Goal: Task Accomplishment & Management: Use online tool/utility

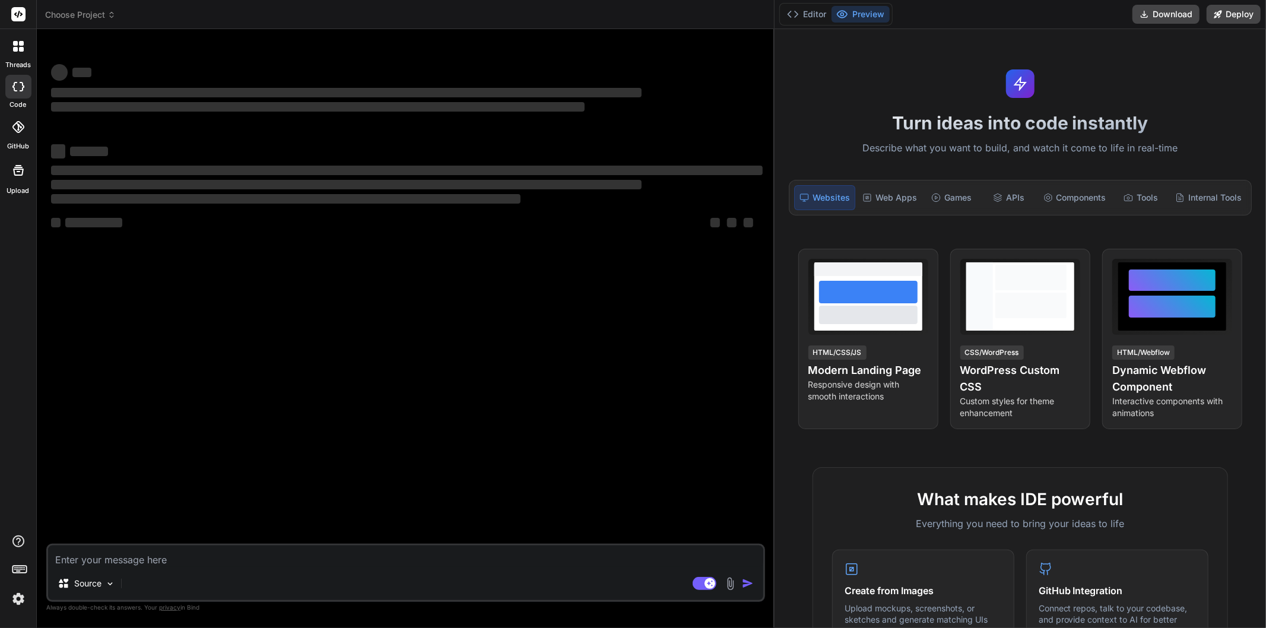
drag, startPoint x: 441, startPoint y: 246, endPoint x: 1336, endPoint y: 227, distance: 895.5
click at [1266, 227] on html "threads code GitHub Upload Choose Project Created with Pixso. Bind AI Web Searc…" at bounding box center [633, 314] width 1266 height 628
click at [196, 556] on textarea at bounding box center [405, 556] width 715 height 21
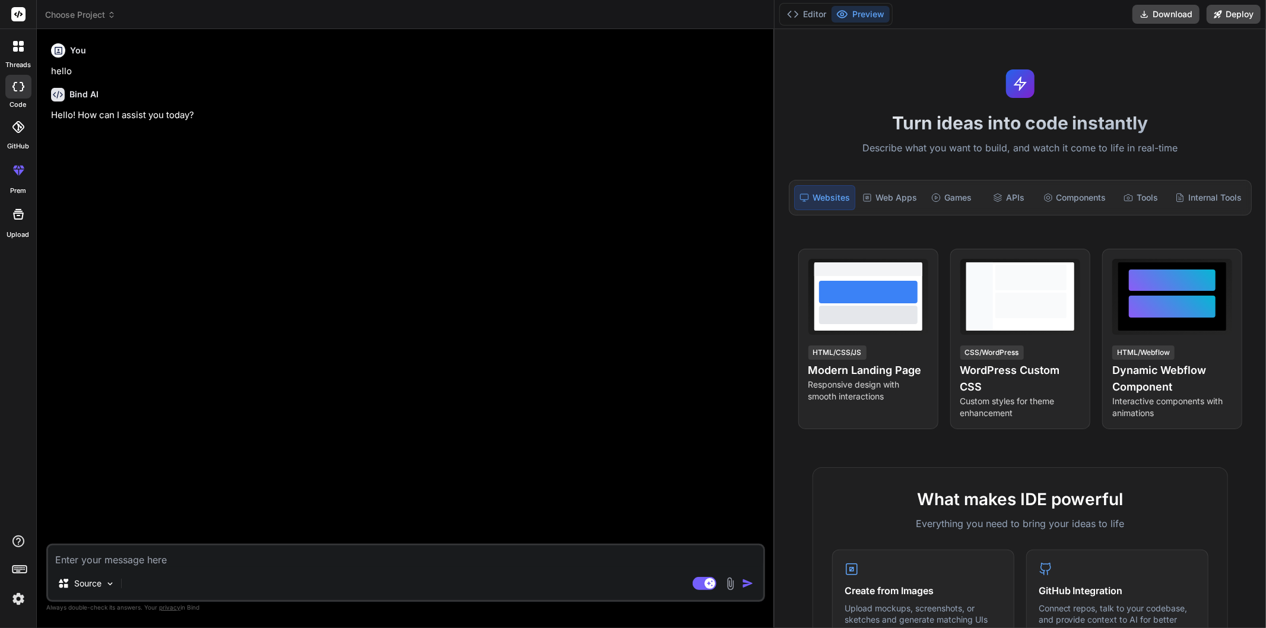
type textarea "x"
type textarea "{a + "k"} "k" {a}"
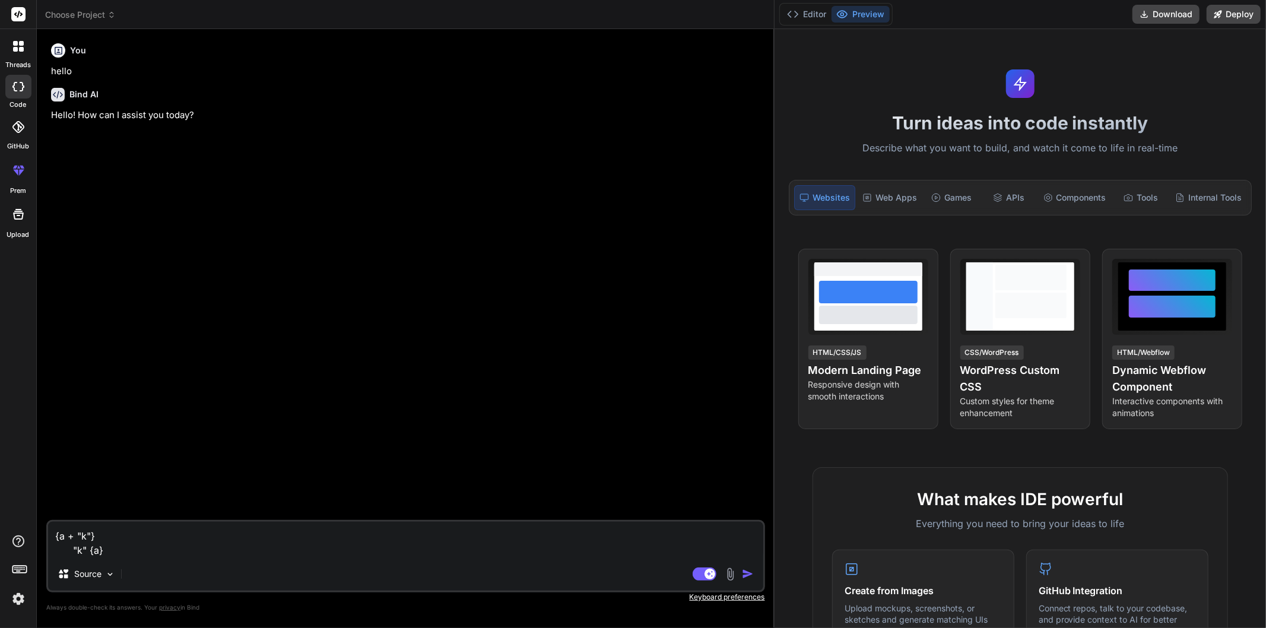
type textarea "x"
type textarea "{a + "k"} "k" {a}"
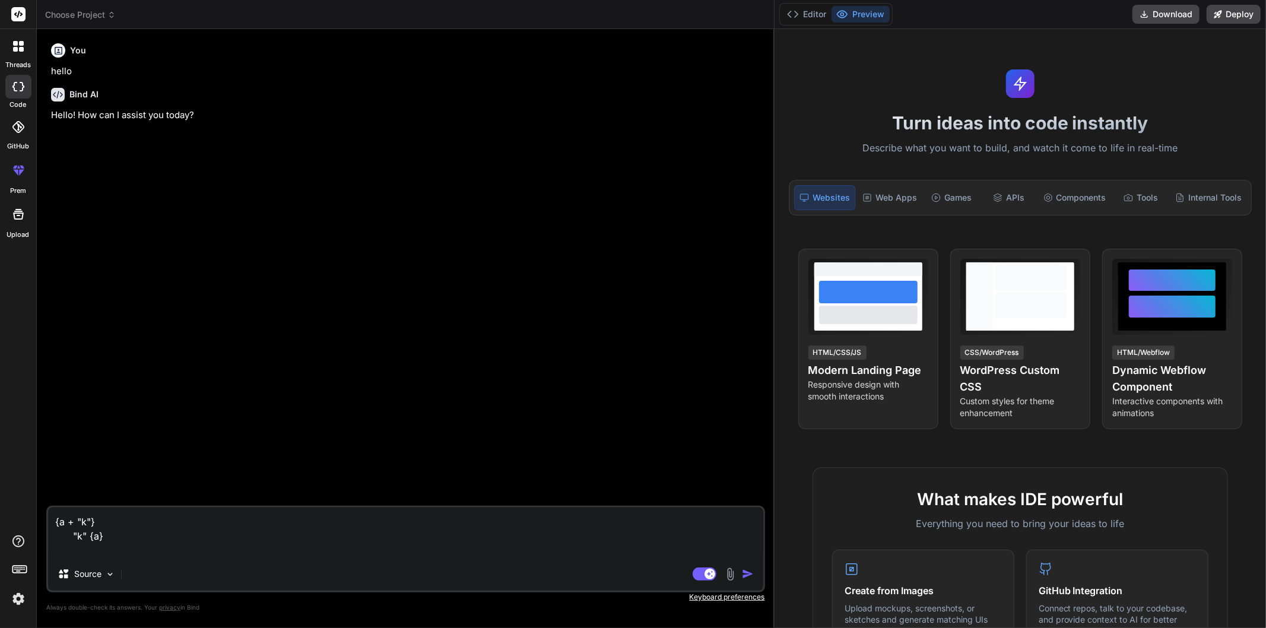
type textarea "x"
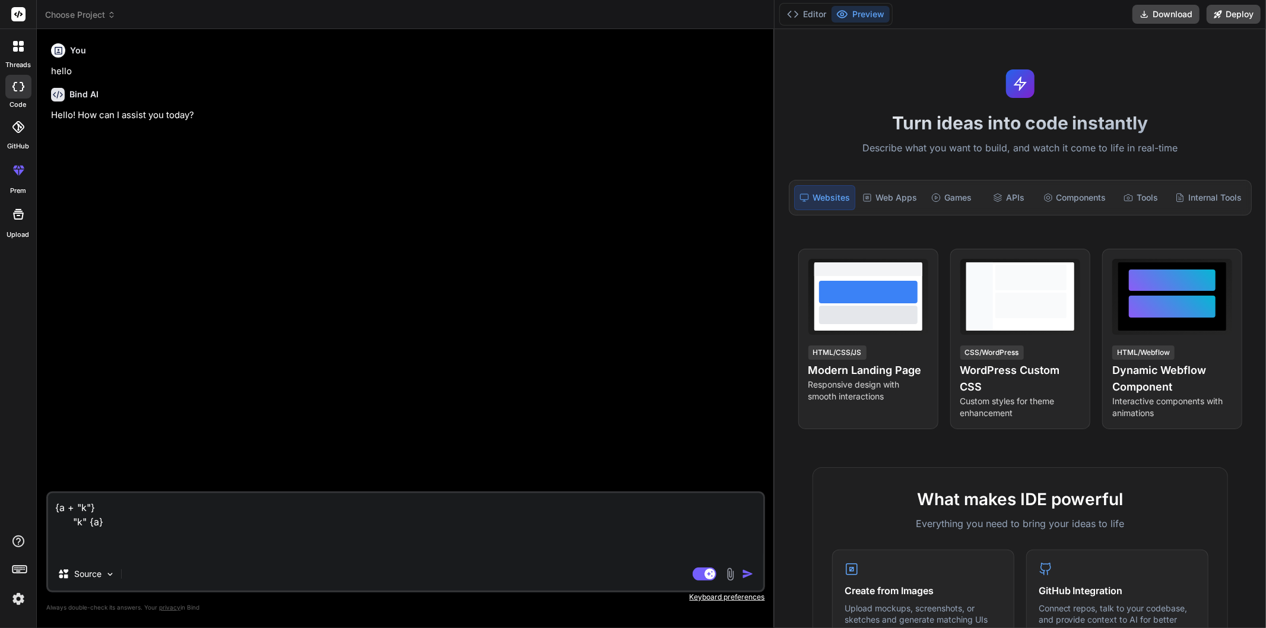
type textarea "{a + "k"} "k" {a} i"
type textarea "x"
type textarea "{a + "k"} "k" {a} in"
type textarea "x"
type textarea "{a + "k"} "k" {a} in"
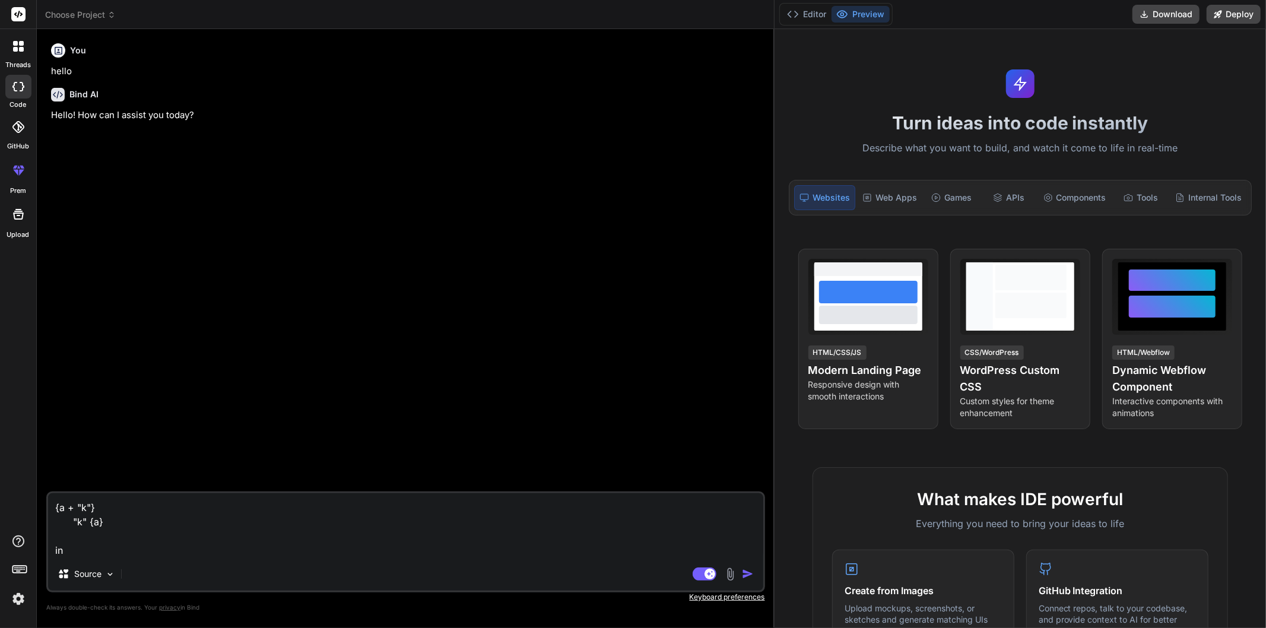
type textarea "x"
type textarea "{a + "k"} "k" {a} in r"
type textarea "x"
type textarea "{a + "k"} "k" {a} in re"
type textarea "x"
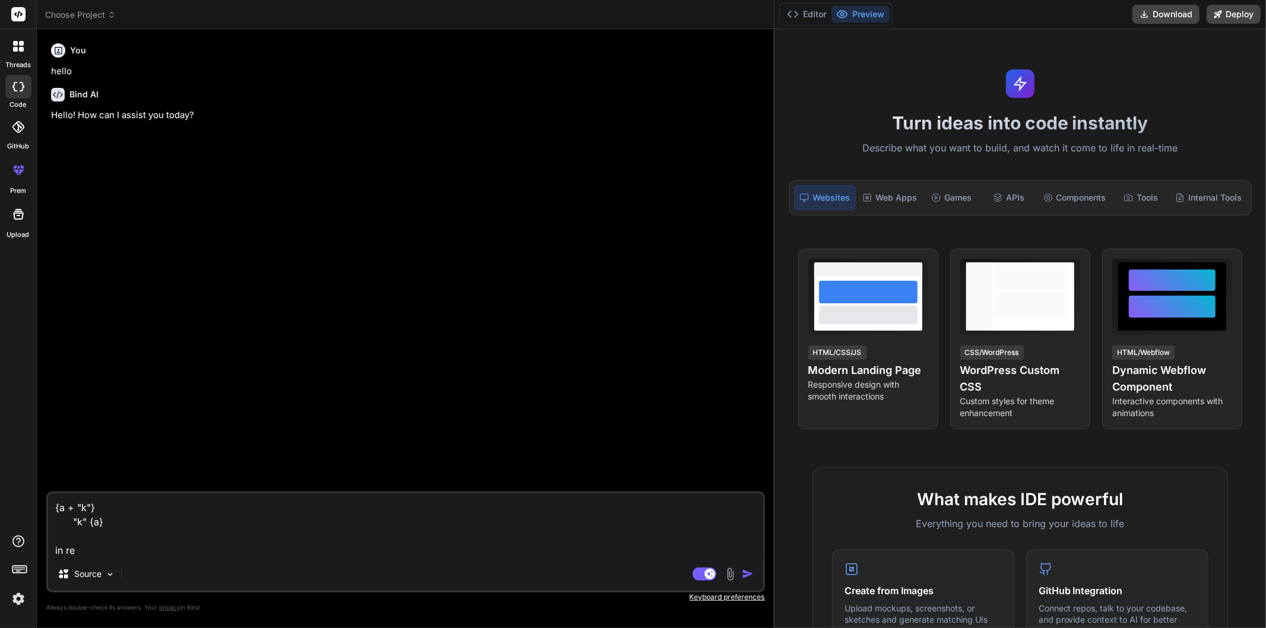
type textarea "{a + "k"} "k" {a} in rea"
type textarea "x"
type textarea "{a + "k"} "k" {a} in reac"
type textarea "x"
type textarea "{a + "k"} "k" {a} in react"
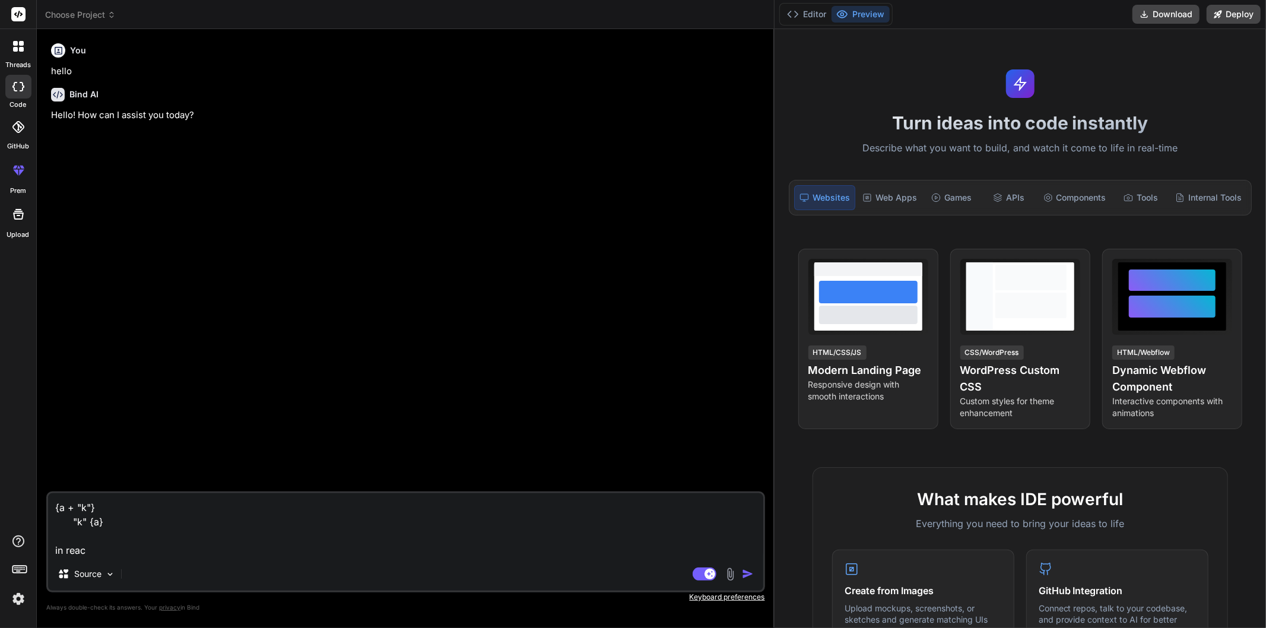
type textarea "x"
type textarea "{a + "k"} "k" {a} in react"
type textarea "x"
type textarea "{a + "k"} "k" {a} in react w"
type textarea "x"
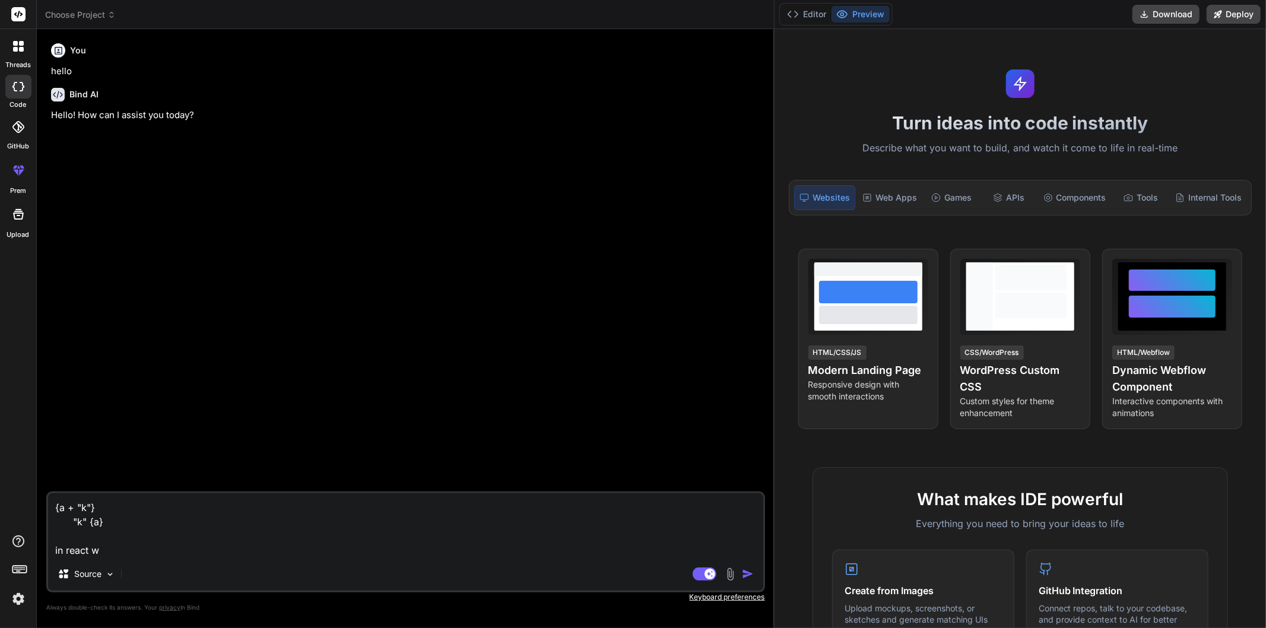
type textarea "{a + "k"} "k" {a} in react wh"
type textarea "x"
type textarea "{a + "k"} "k" {a} in react why"
type textarea "x"
type textarea "{a + "k"} "k" {a} in react why"
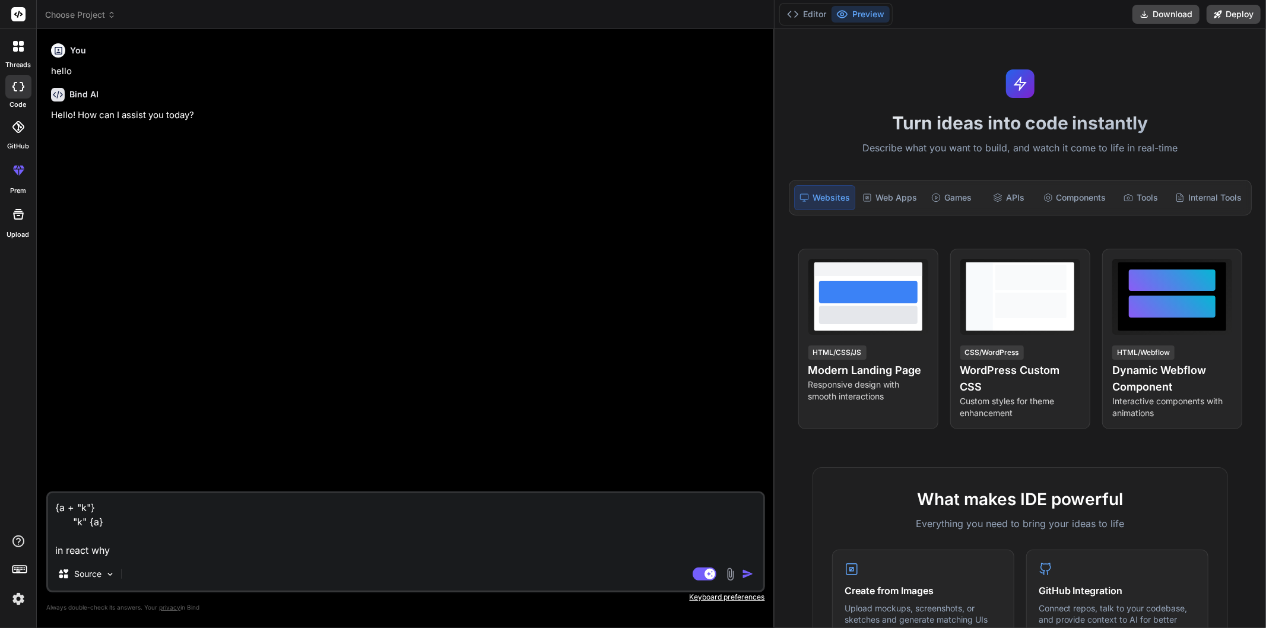
type textarea "x"
type textarea "{a + "k"} "k" {a} in react why u"
type textarea "x"
type textarea "{a + "k"} "k" {a} in react why up"
type textarea "x"
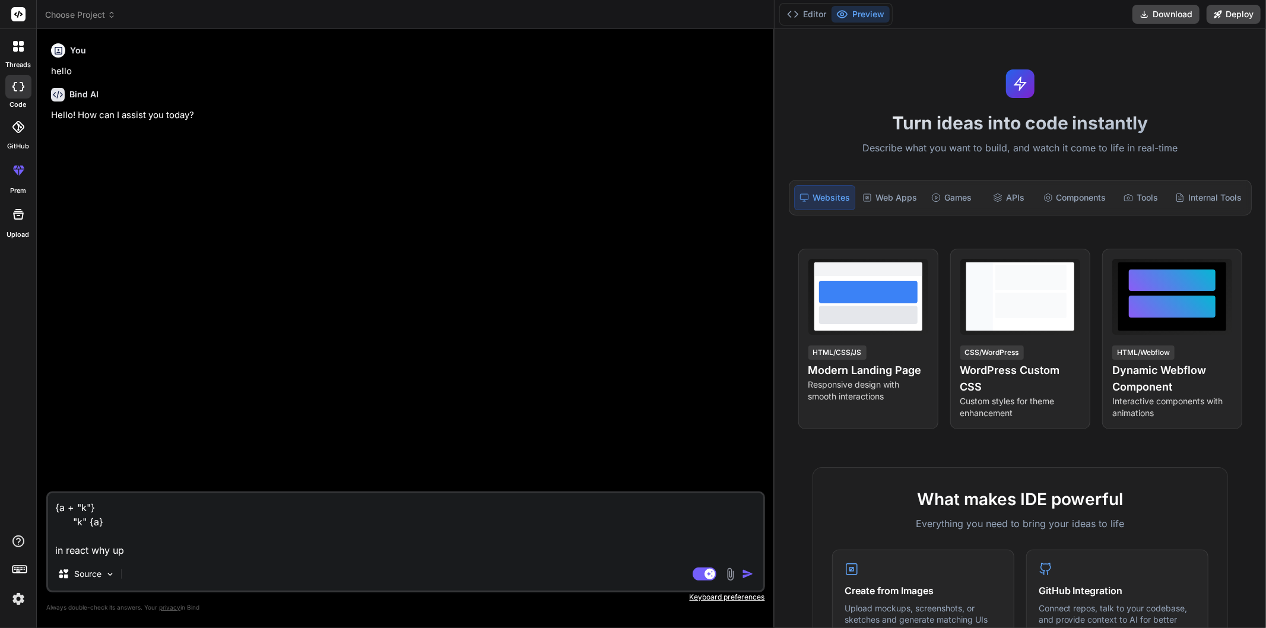
type textarea "{a + "k"} "k" {a} in react why upp"
type textarea "x"
type textarea "{a + "k"} "k" {a} in react why uppe"
type textarea "x"
type textarea "{a + "k"} "k" {a} in react why upper"
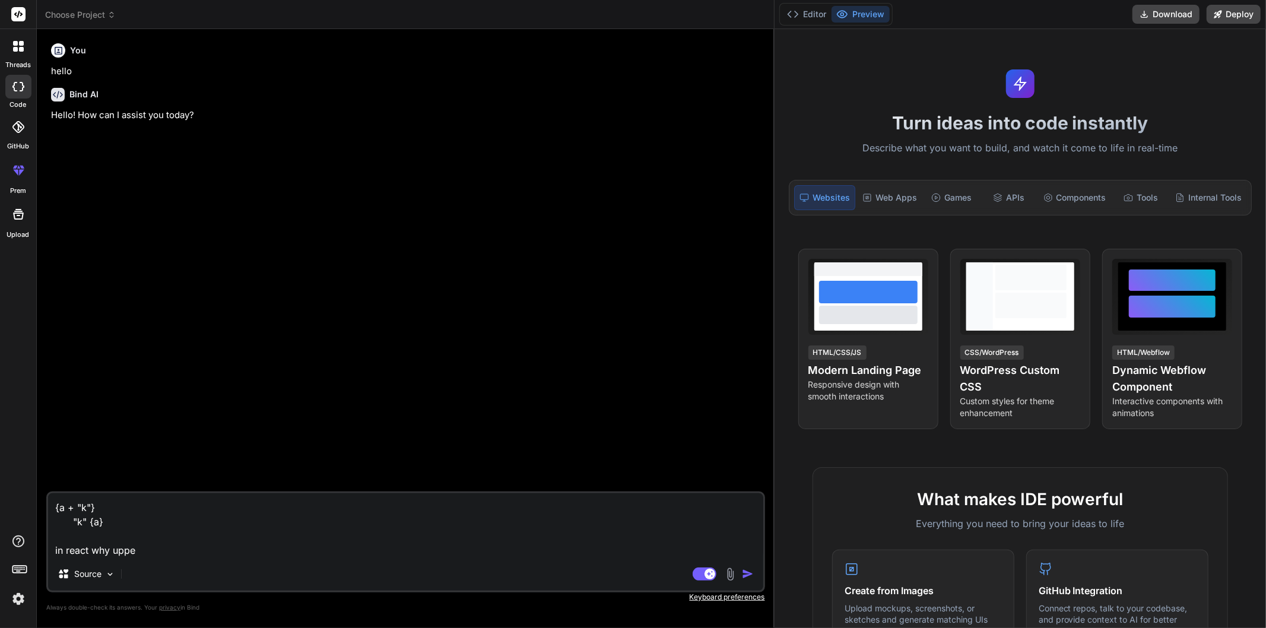
type textarea "x"
type textarea "{a + "k"} "k" {a} in react why upper"
type textarea "x"
type textarea "{a + "k"} "k" {a} in react why upper c"
type textarea "x"
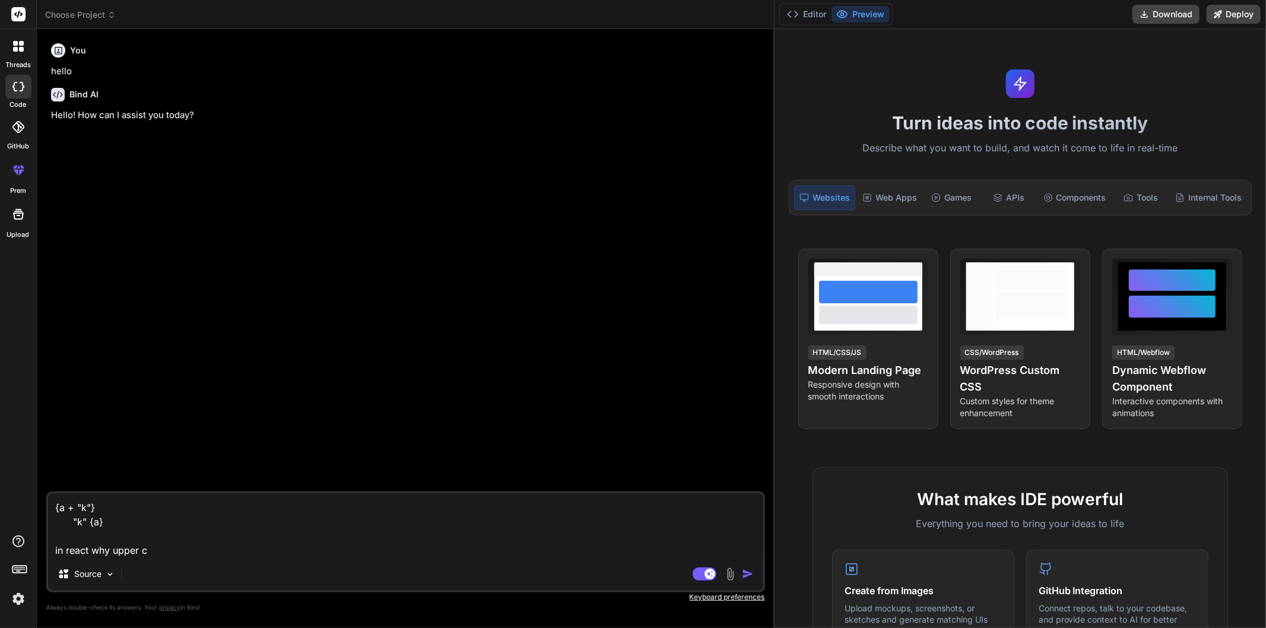
type textarea "{a + "k"} "k" {a} in react why upper co"
type textarea "x"
type textarea "{a + "k"} "k" {a} in react why upper cod"
type textarea "x"
type textarea "{a + "k"} "k" {a} in react why upper code"
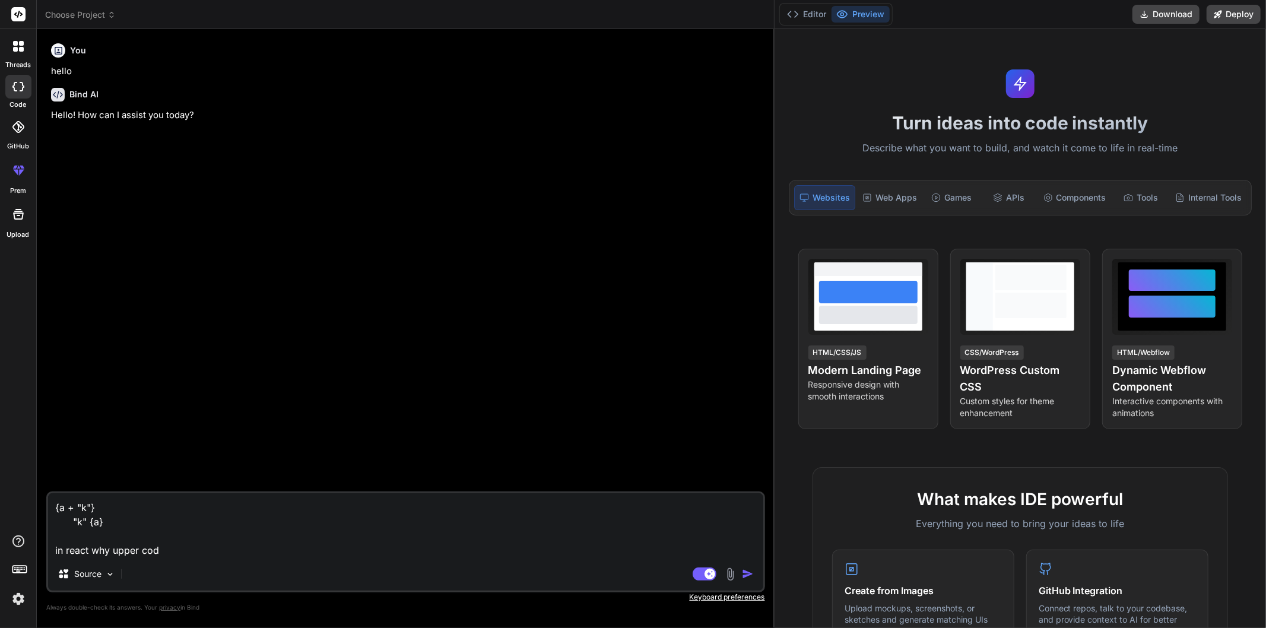
type textarea "x"
type textarea "{a + "k"} "k" {a} in react why upper code"
type textarea "x"
type textarea "{a + "k"} "k" {a} in react why upper code r"
type textarea "x"
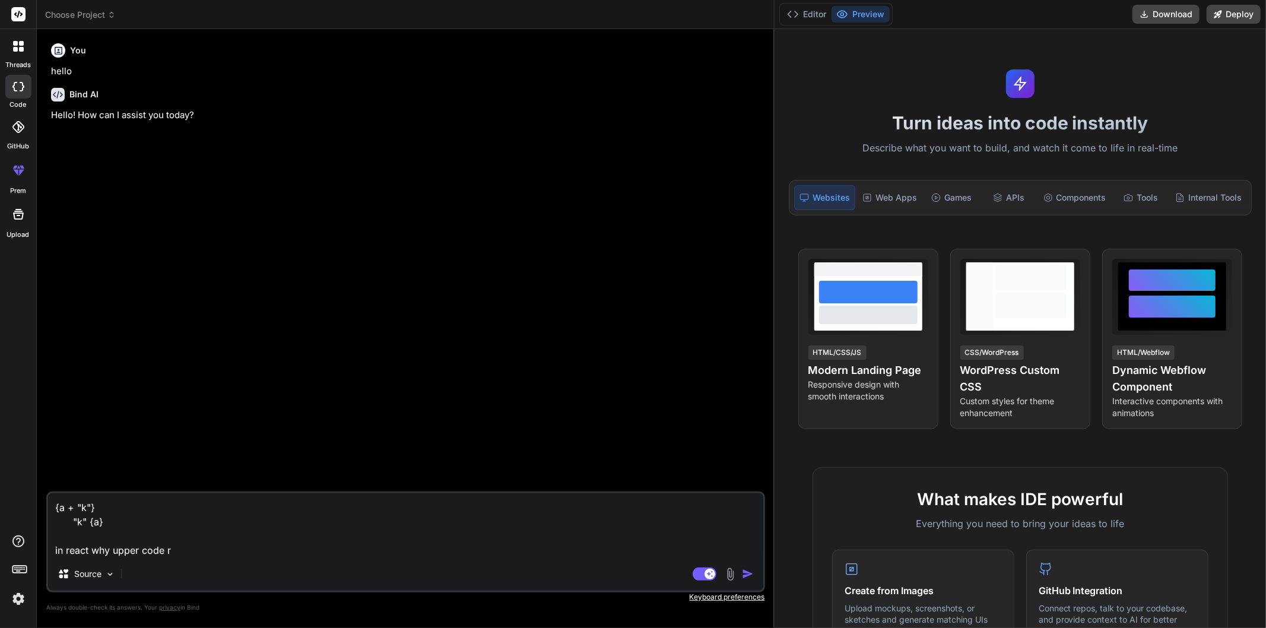
type textarea "{a + "k"} "k" {a} in react why upper code re"
type textarea "x"
type textarea "{a + "k"} "k" {a} in react why upper code rep"
type textarea "x"
type textarea "{a + "k"} "k" {a} in react why upper code repr"
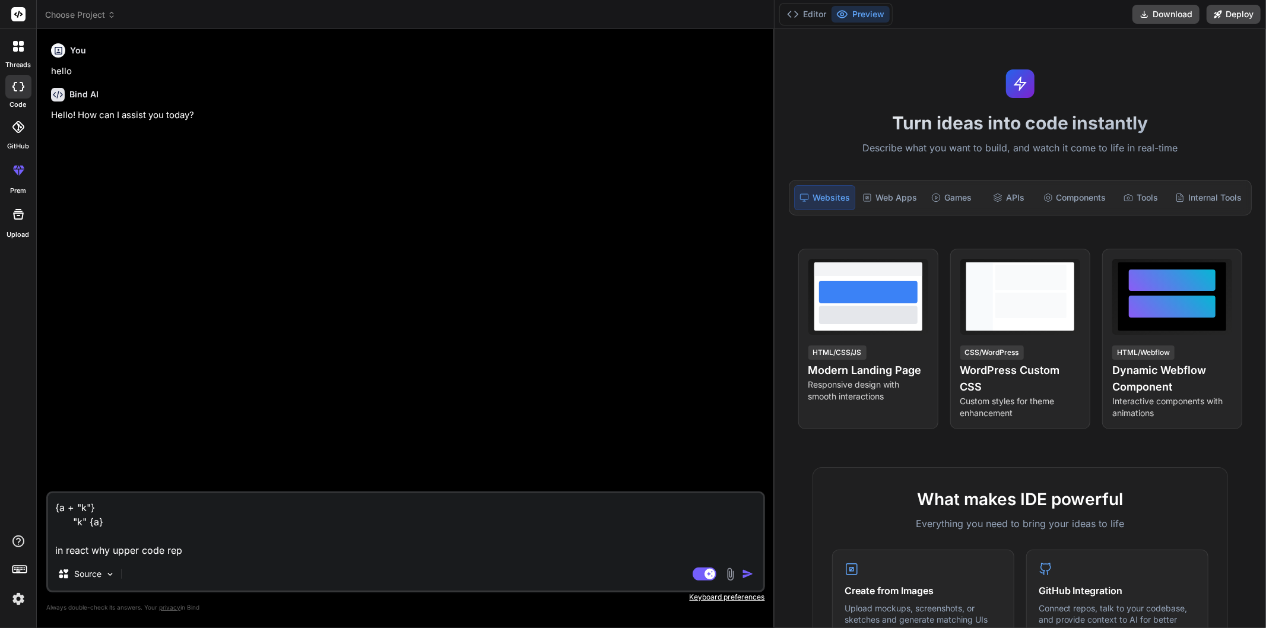
type textarea "x"
type textarea "{a + "k"} "k" {a} in react why upper code repre"
type textarea "x"
type textarea "{a + "k"} "k" {a} in react why upper code repres"
type textarea "x"
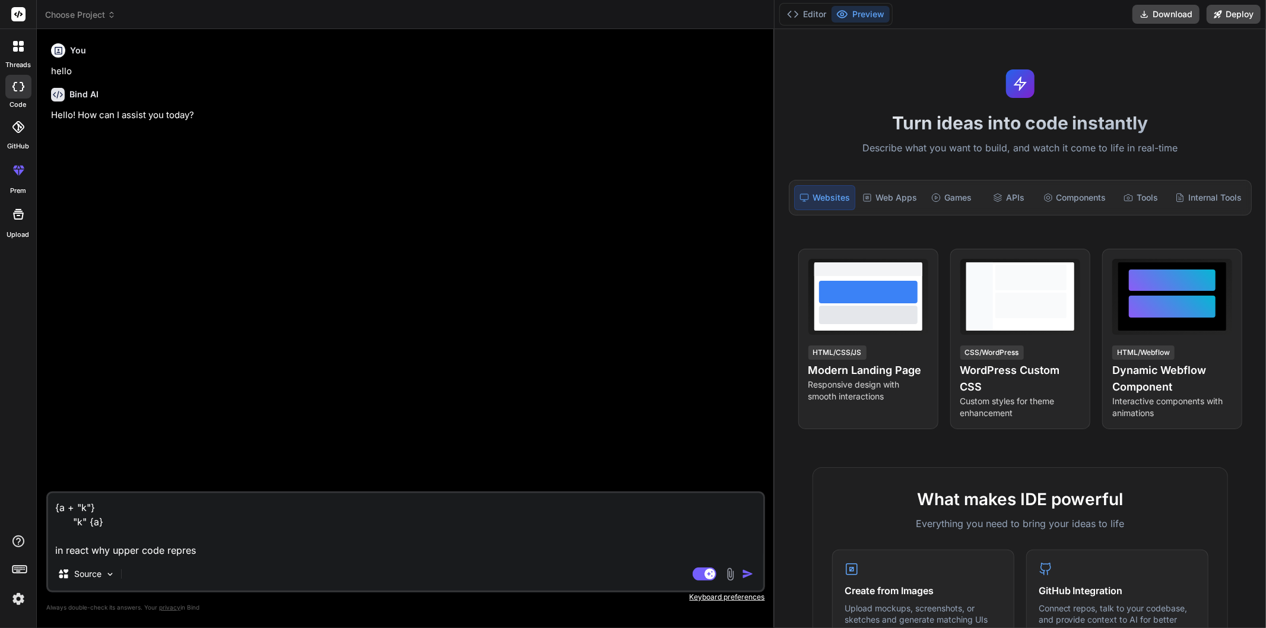
type textarea "{a + "k"} "k" {a} in react why upper code represe"
type textarea "x"
type textarea "{a + "k"} "k" {a} in react why upper code represen"
type textarea "x"
type textarea "{a + "k"} "k" {a} in react why upper code represent"
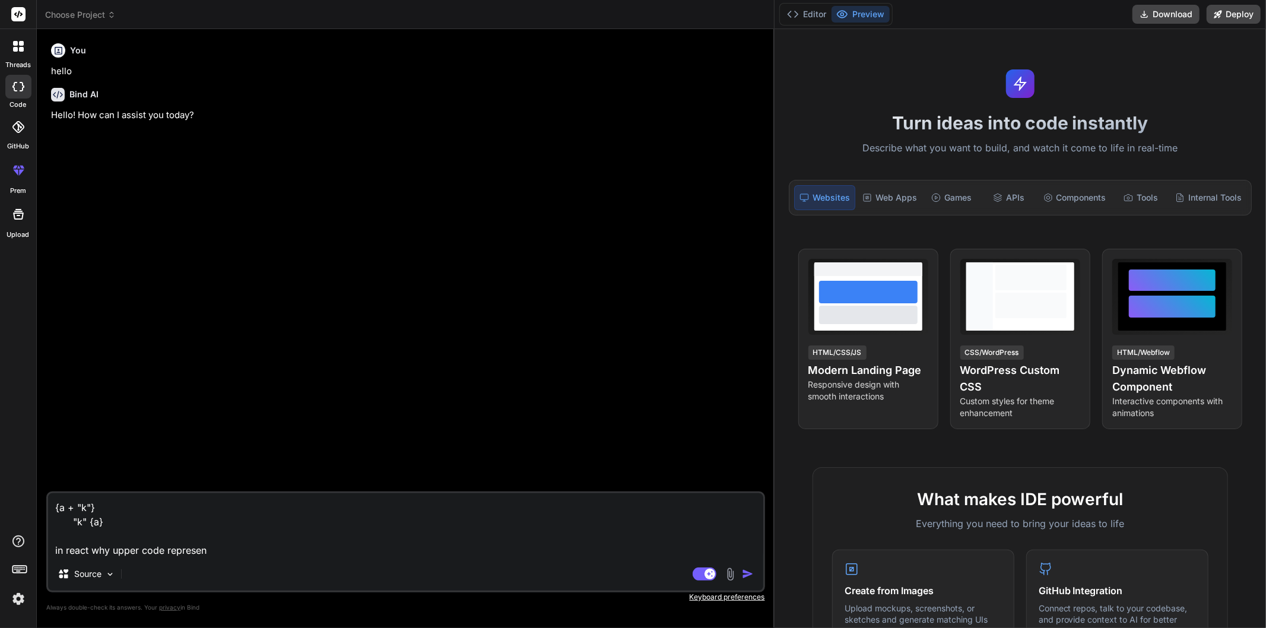
type textarea "x"
type textarea "{a + "k"} "k" {a} in react why upper code represents"
type textarea "x"
type textarea "{a + "k"} "k" {a} in react why upper code represents"
type textarea "x"
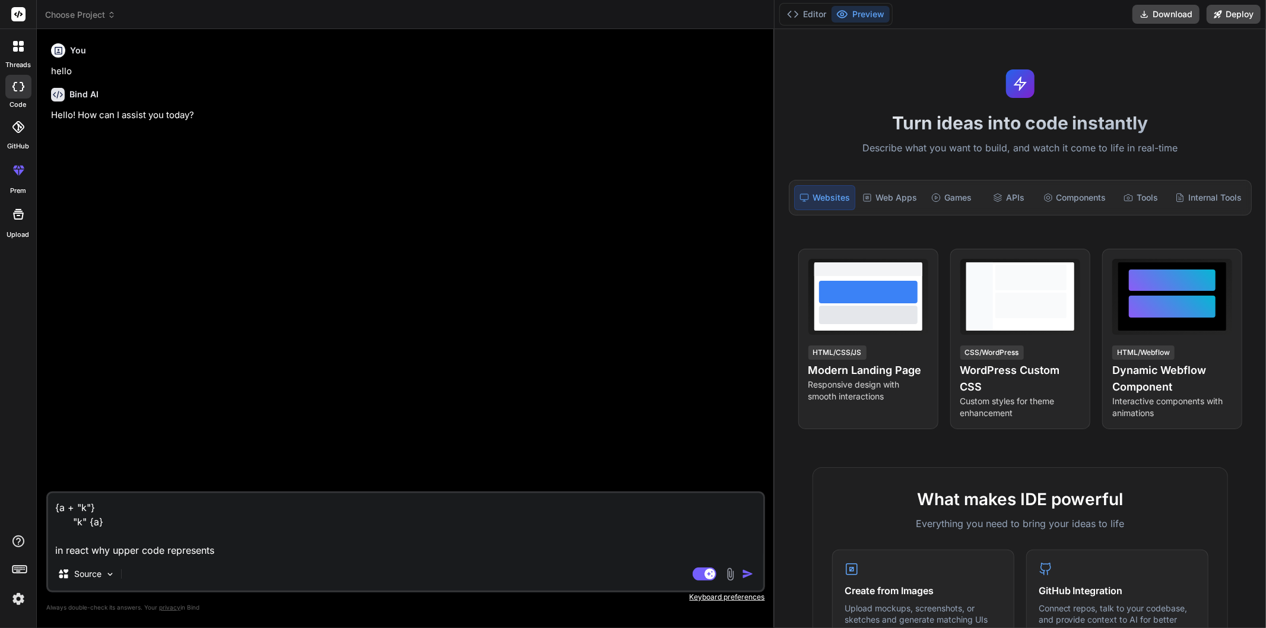
type textarea "{a + "k"} "k" {a} in react why upper code represents u"
type textarea "x"
type textarea "{a + "k"} "k" {a} in react why upper code represents un"
type textarea "x"
type textarea "{a + "k"} "k" {a} in react why upper code represents und"
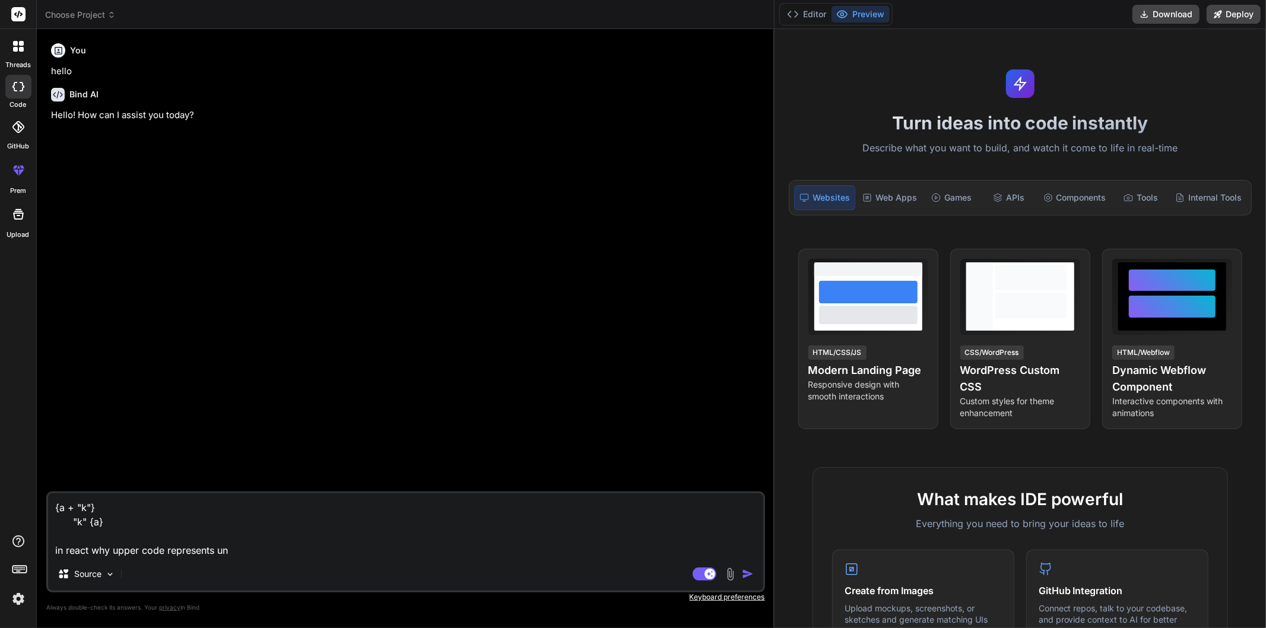
type textarea "x"
type textarea "{a + "k"} "k" {a} in react why upper code represents unde"
type textarea "x"
type textarea "{a + "k"} "k" {a} in react why upper code represents undef"
type textarea "x"
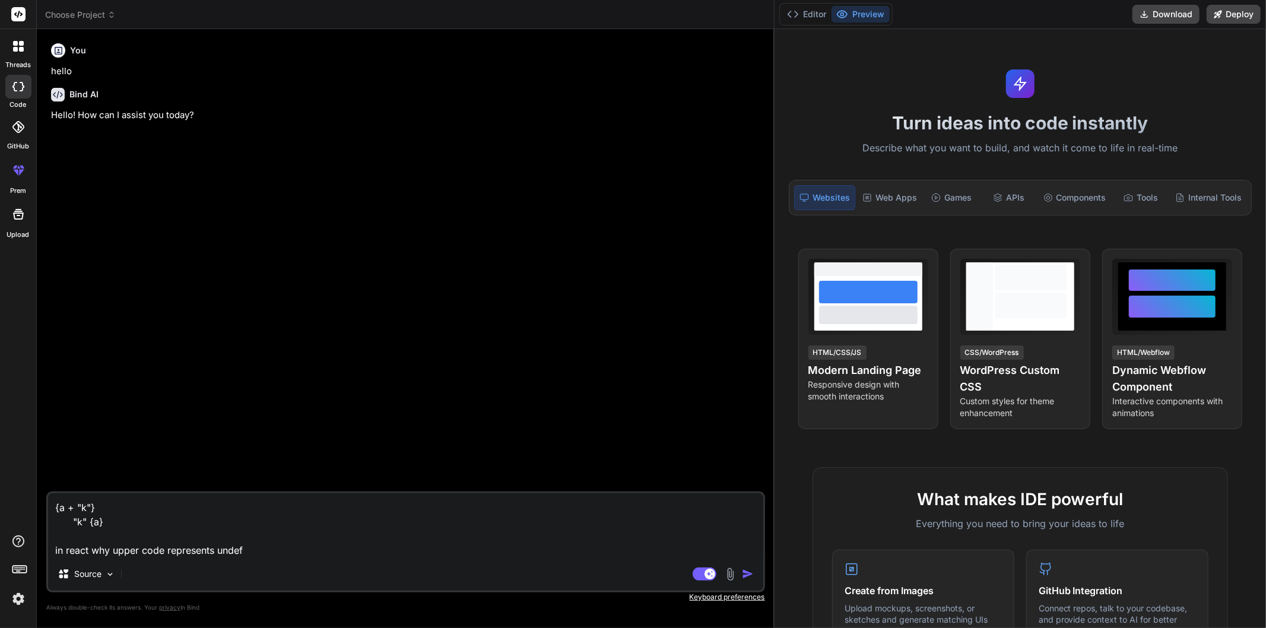
type textarea "{a + "k"} "k" {a} in react why upper code represents undefi"
type textarea "x"
type textarea "{a + "k"} "k" {a} in react why upper code represents undefin"
type textarea "x"
type textarea "{a + "k"} "k" {a} in react why upper code represents undefine"
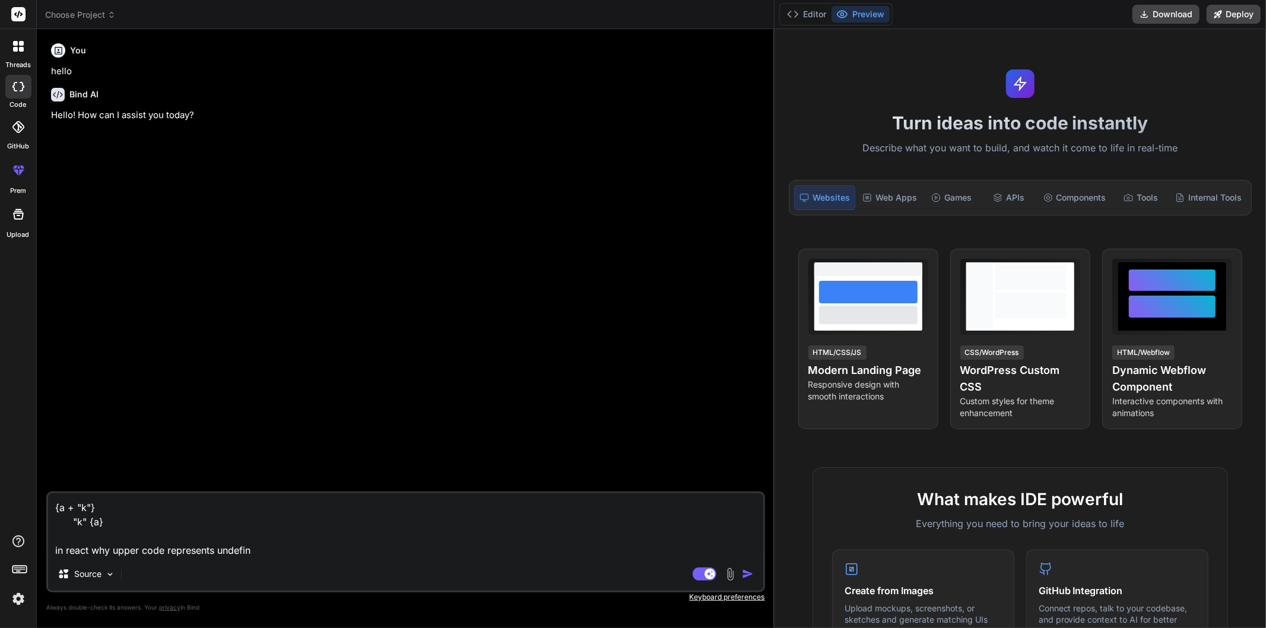
type textarea "x"
type textarea "{a + "k"} "k" {a} in react why upper code represents undefined"
type textarea "x"
type textarea "{a + "k"} "k" {a} in react why upper code represents undefined"
type textarea "x"
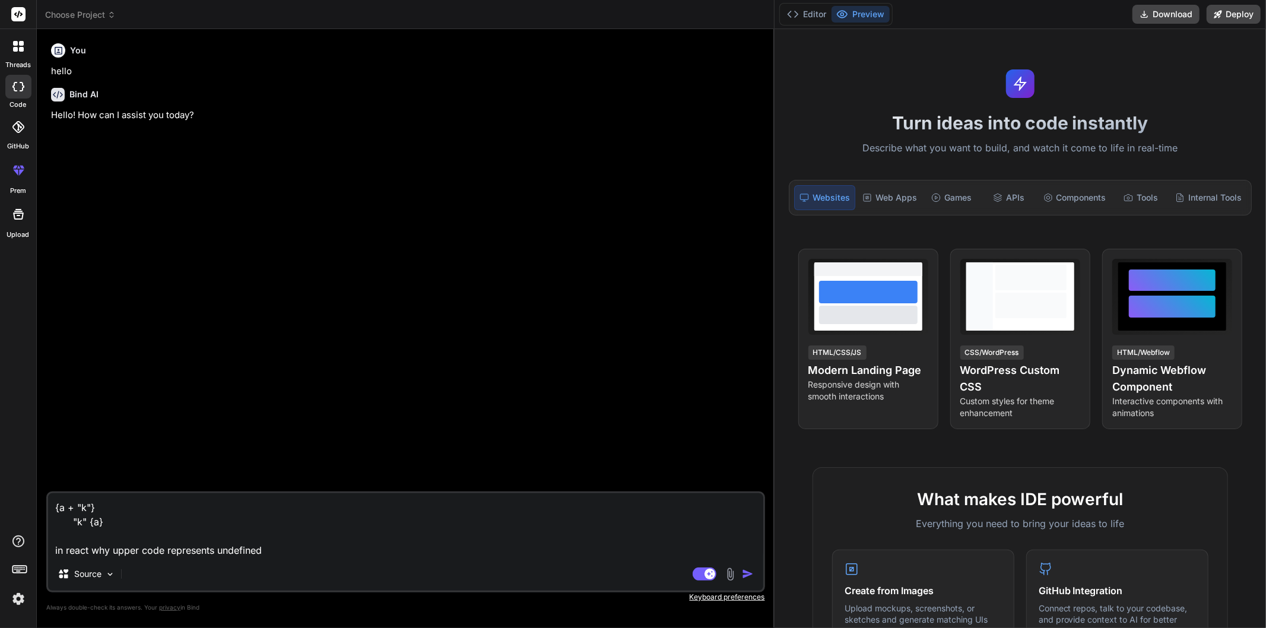
type textarea "{a + "k"} "k" {a} in react why upper code represents undefined"
type textarea "x"
type textarea "{a + "k"} "k" {a} in react why upper code represents undefinedK"
type textarea "x"
type textarea "{a + "k"} "k" {a} in react why upper code represents undefinedK"
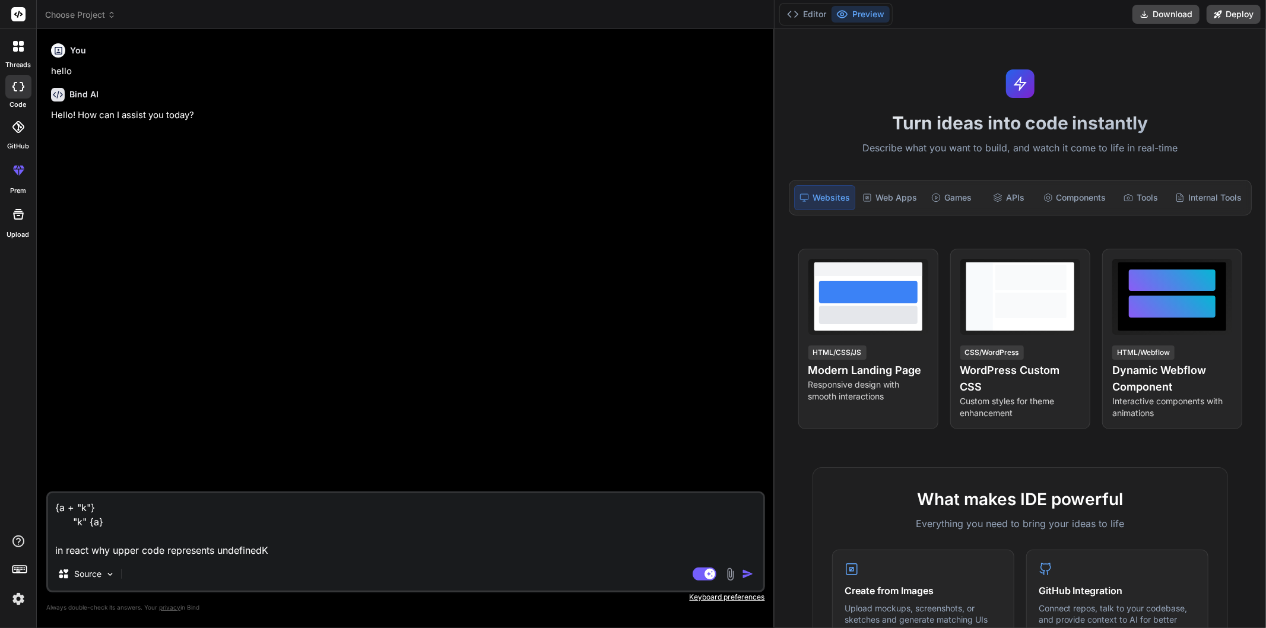
type textarea "x"
type textarea "{a + "k"} "k" {a} in react why upper code represents undefinedK a"
type textarea "x"
type textarea "{a + "k"} "k" {a} in react why upper code represents undefinedK an"
type textarea "x"
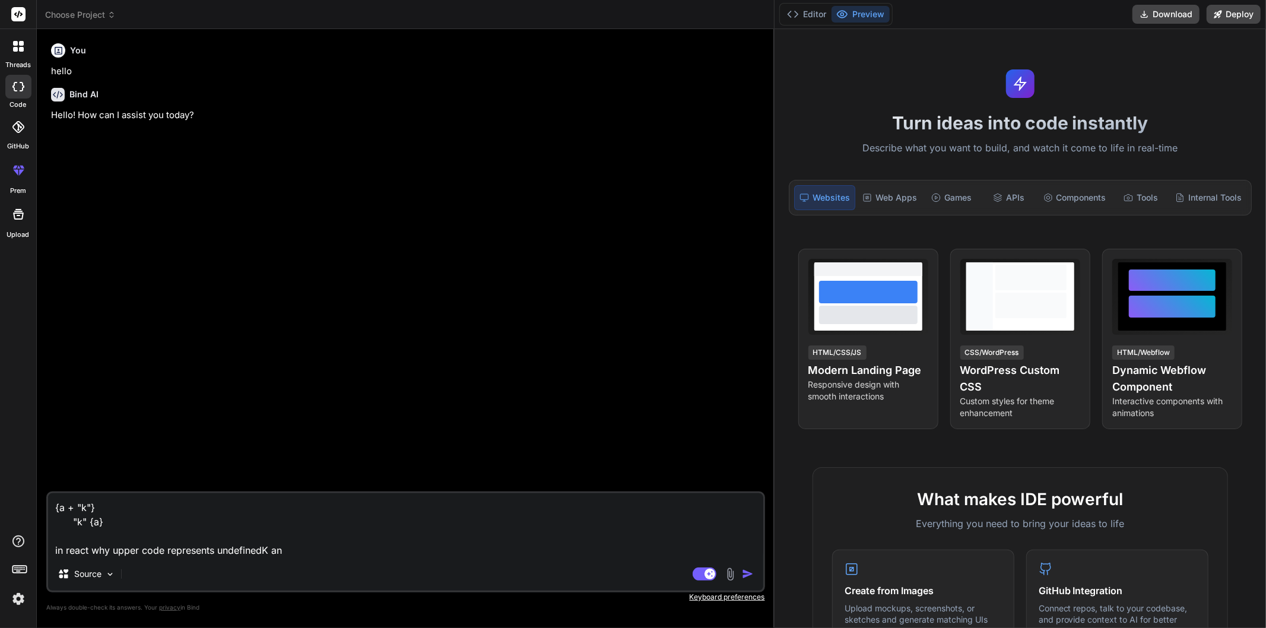
type textarea "{a + "k"} "k" {a} in react why upper code represents undefinedK and"
type textarea "x"
type textarea "{a + "k"} "k" {a} in react why upper code represents undefinedK and"
type textarea "x"
type textarea "{a + "k"} "k" {a} in react why upper code represents undefinedK and b"
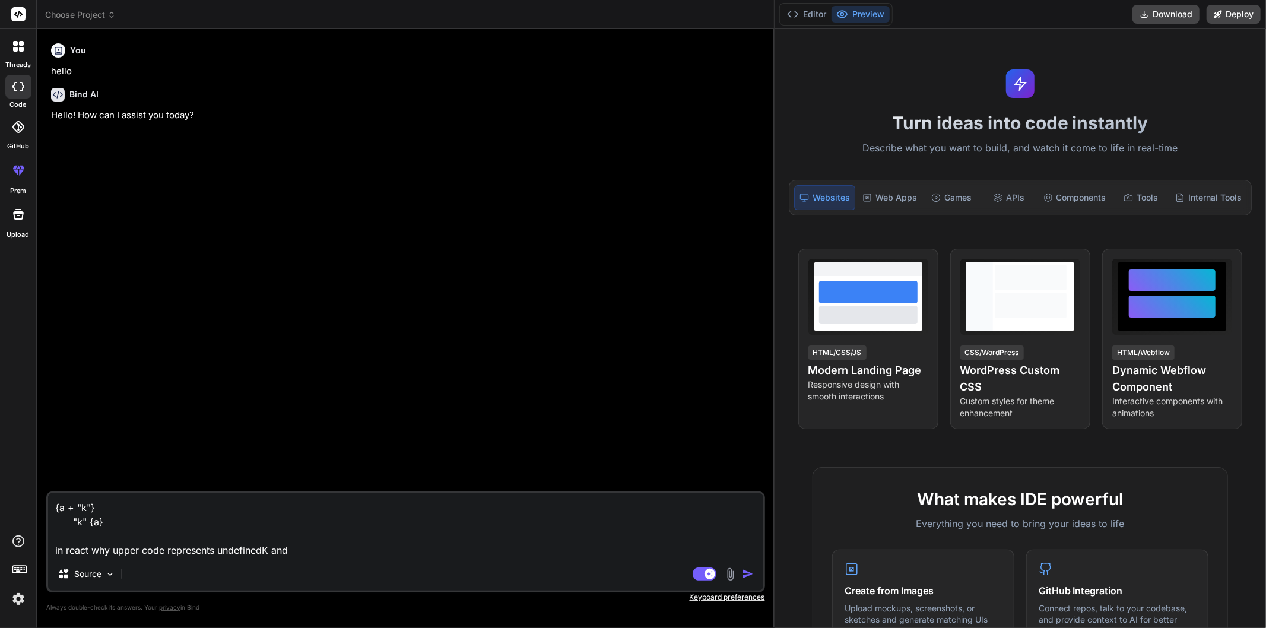
type textarea "x"
type textarea "{a + "k"} "k" {a} in react why upper code represents undefinedK and be"
type textarea "x"
type textarea "{a + "k"} "k" {a} in react why upper code represents undefinedK and bel"
type textarea "x"
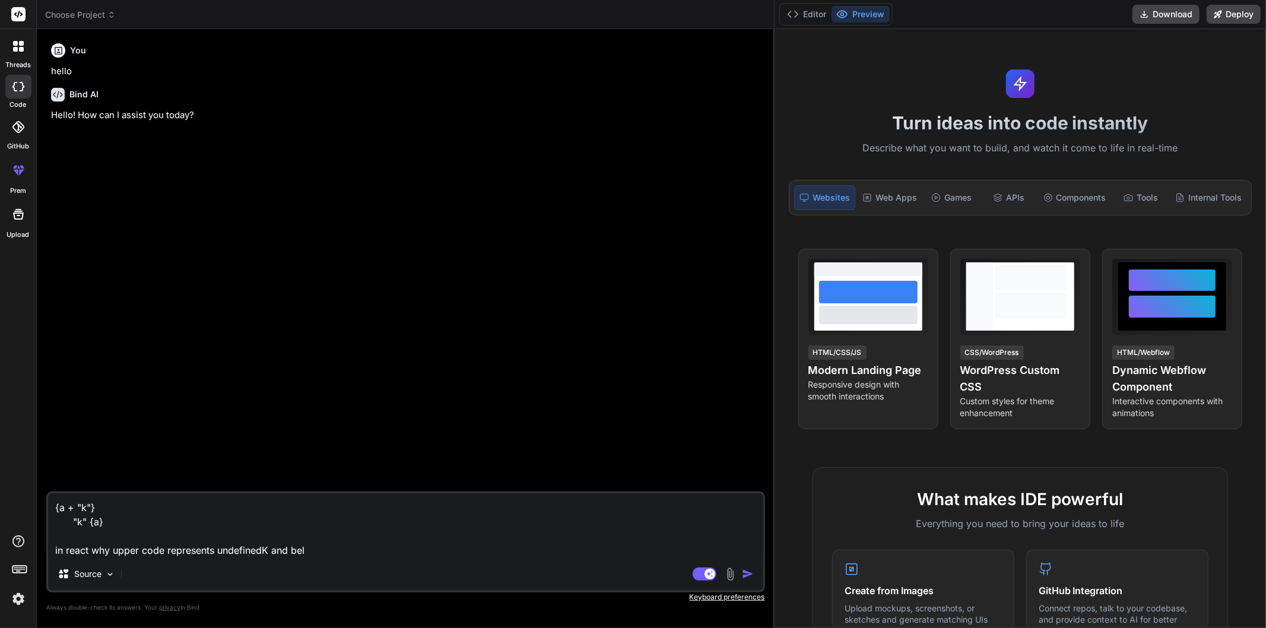
type textarea "{a + "k"} "k" {a} in react why upper code represents undefinedK and belo"
type textarea "x"
type textarea "{a + "k"} "k" {a} in react why upper code represents undefinedK and below"
type textarea "x"
type textarea "{a + "k"} "k" {a} in react why upper code represents undefinedK and below"
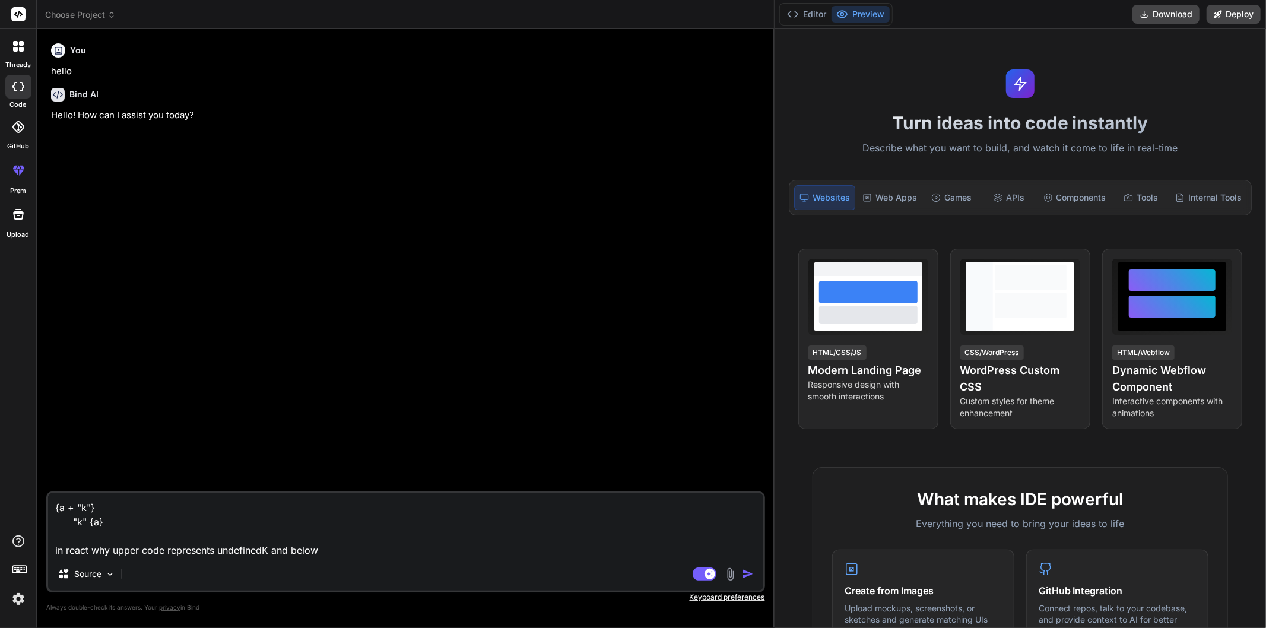
type textarea "x"
type textarea "{a + "k"} "k" {a} in react why upper code represents undefinedK and below o"
type textarea "x"
type textarea "{a + "k"} "k" {a} in react why upper code represents undefinedK and below on"
type textarea "x"
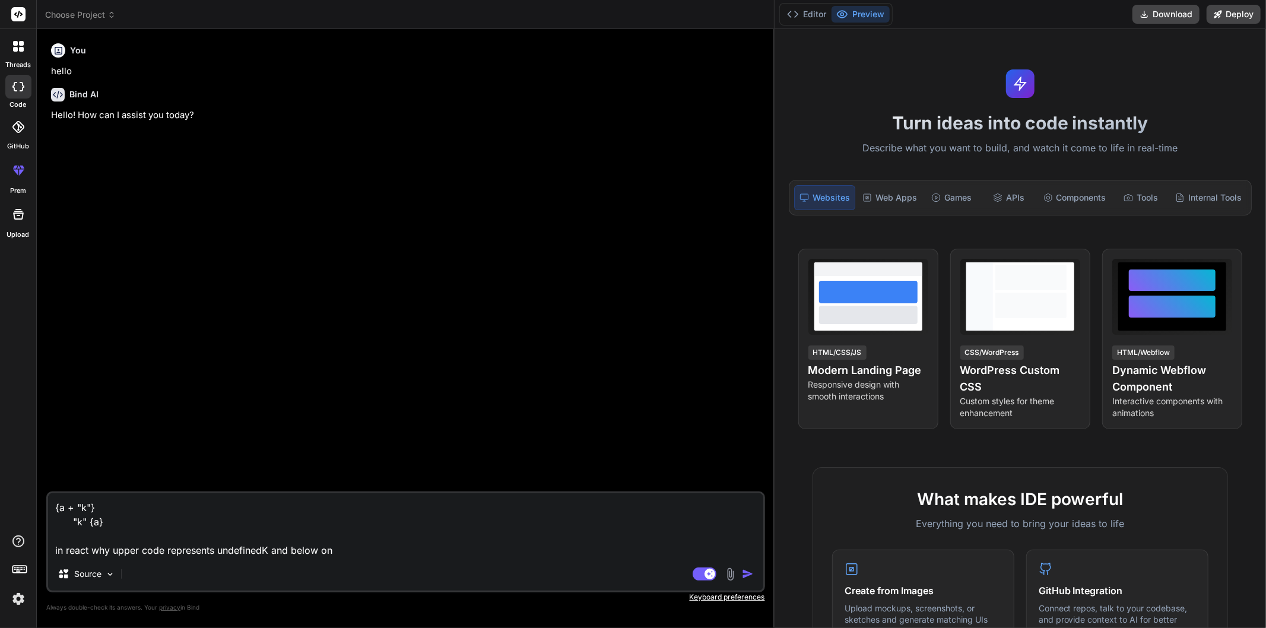
type textarea "{a + "k"} "k" {a} in react why upper code represents undefinedK and below one"
type textarea "x"
type textarea "{a + "k"} "k" {a} in react why upper code represents undefinedK and below one"
type textarea "x"
type textarea "{a + "k"} "k" {a} in react why upper code represents undefinedK and below one o"
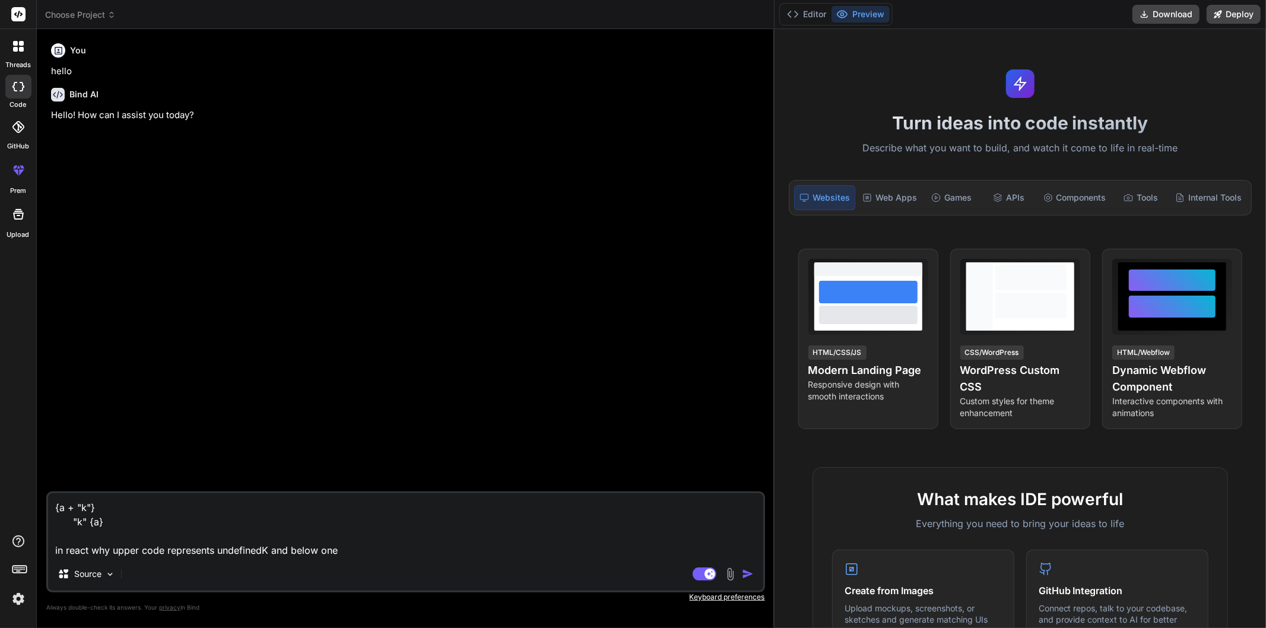
type textarea "x"
type textarea "{a + "k"} "k" {a} in react why upper code represents undefinedK and below one on"
type textarea "x"
type textarea "{a + "k"} "k" {a} in react why upper code represents undefinedK and below one o…"
type textarea "x"
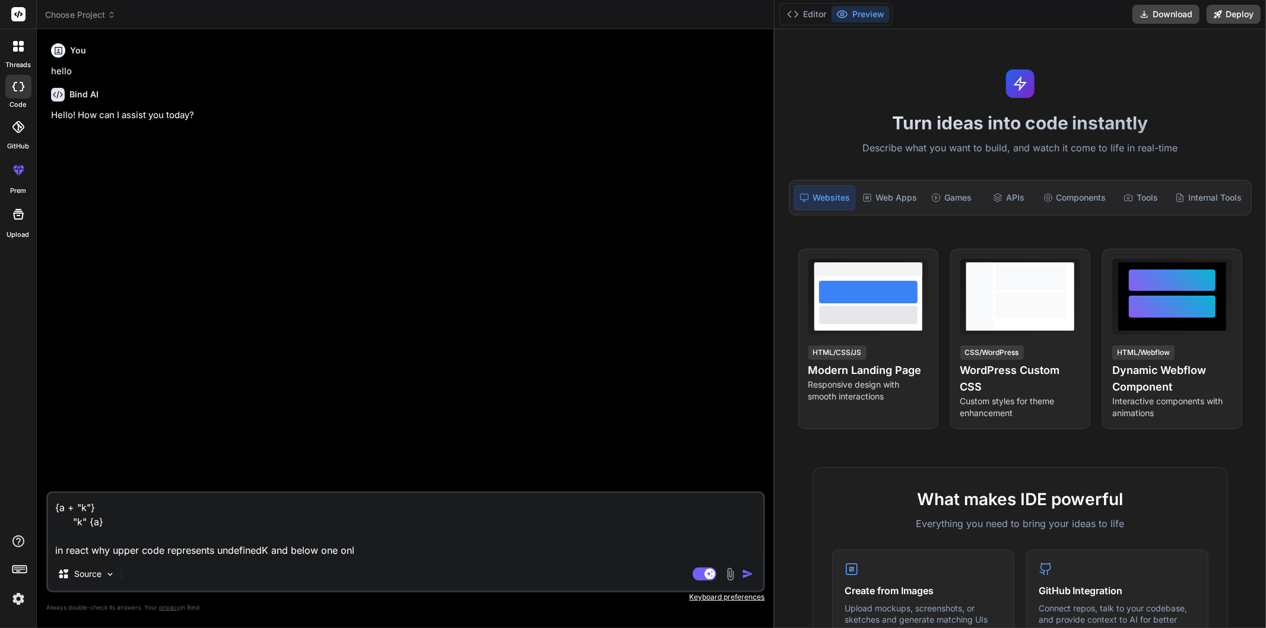
type textarea "{a + "k"} "k" {a} in react why upper code represents undefinedK and below one o…"
type textarea "x"
type textarea "{a + "k"} "k" {a} in react why upper code represents undefinedK and below one o…"
type textarea "x"
type textarea "{a + "k"} "k" {a} in react why upper code represents undefinedK and below one o…"
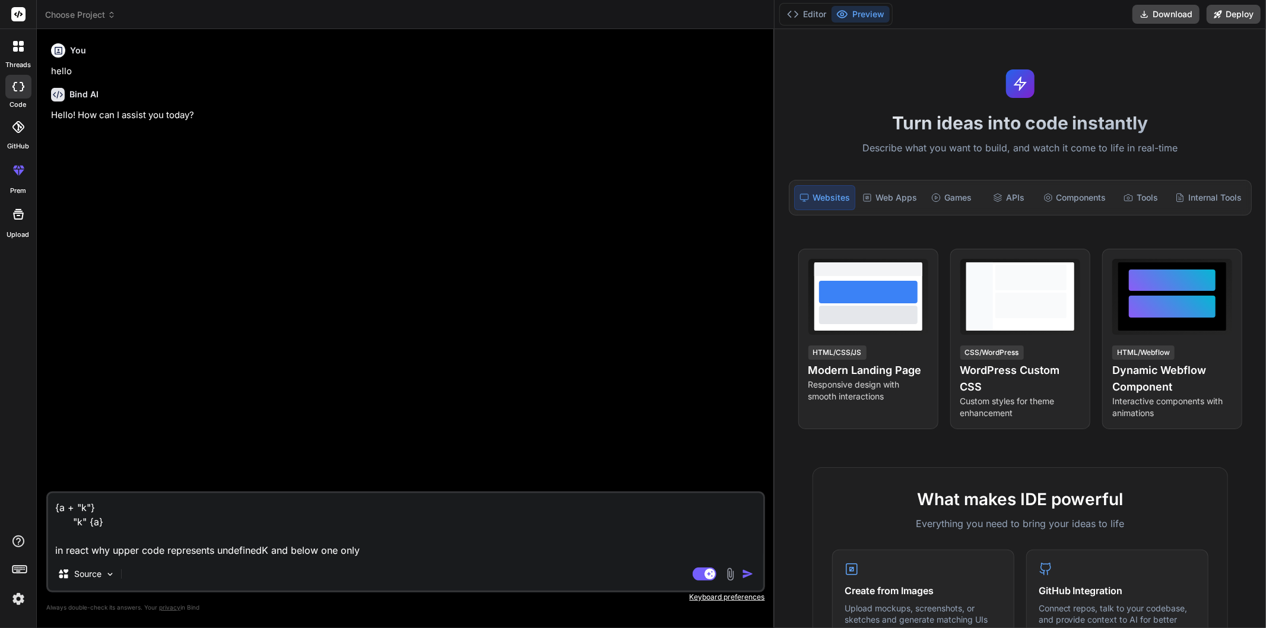
type textarea "x"
type textarea "{a + "k"} "k" {a} in react why upper code represents undefinedK and below one o…"
type textarea "x"
type textarea "{a + "k"} "k" {a} in react why upper code represents undefinedK and below one o…"
click at [57, 506] on textarea "{a + "k"} "k" {a} in react why upper code represents undefinedK and below one o…" at bounding box center [405, 525] width 715 height 64
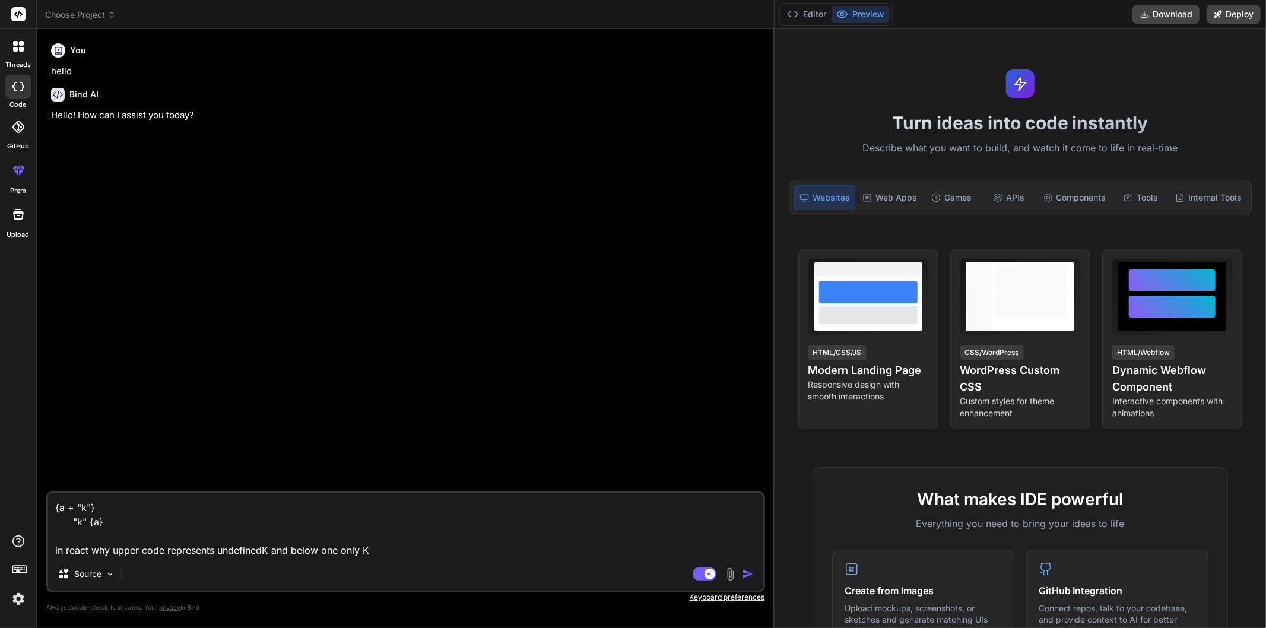
type textarea "x"
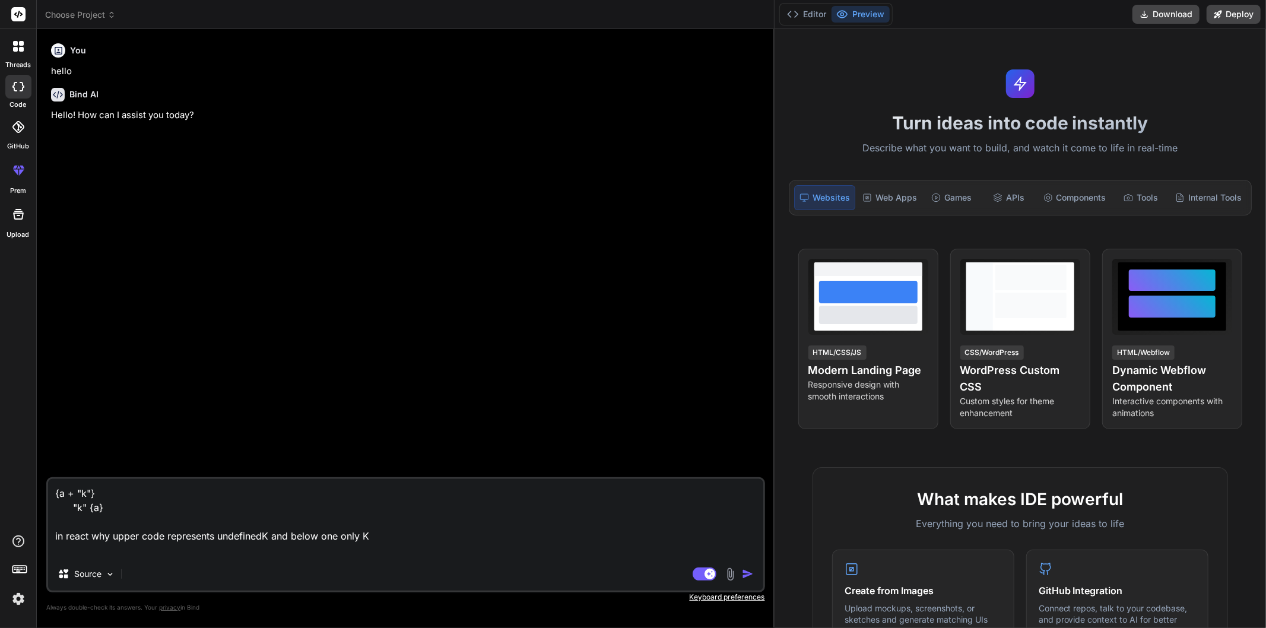
click at [65, 490] on textarea "{a + "k"} "k" {a} in react why upper code represents undefinedK and below one o…" at bounding box center [405, 518] width 715 height 78
type textarea "l {a + "k"} "k" {a} in react why upper code represents undefinedK and below one…"
type textarea "x"
type textarea "le {a + "k"} "k" {a} in react why upper code represents undefinedK and below on…"
type textarea "x"
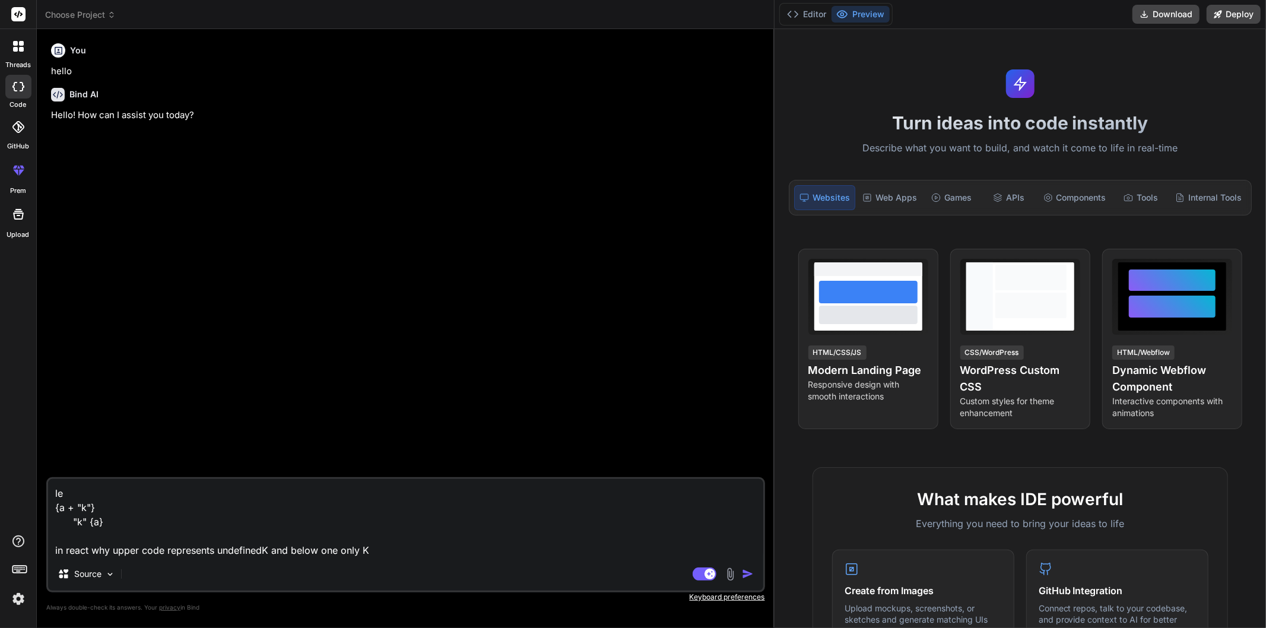
type textarea "let {a + "k"} "k" {a} in react why upper code represents undefinedK and below o…"
type textarea "x"
type textarea "let {a + "k"} "k" {a} in react why upper code represents undefinedK and below o…"
type textarea "x"
type textarea "let a {a + "k"} "k" {a} in react why upper code represents undefinedK and below…"
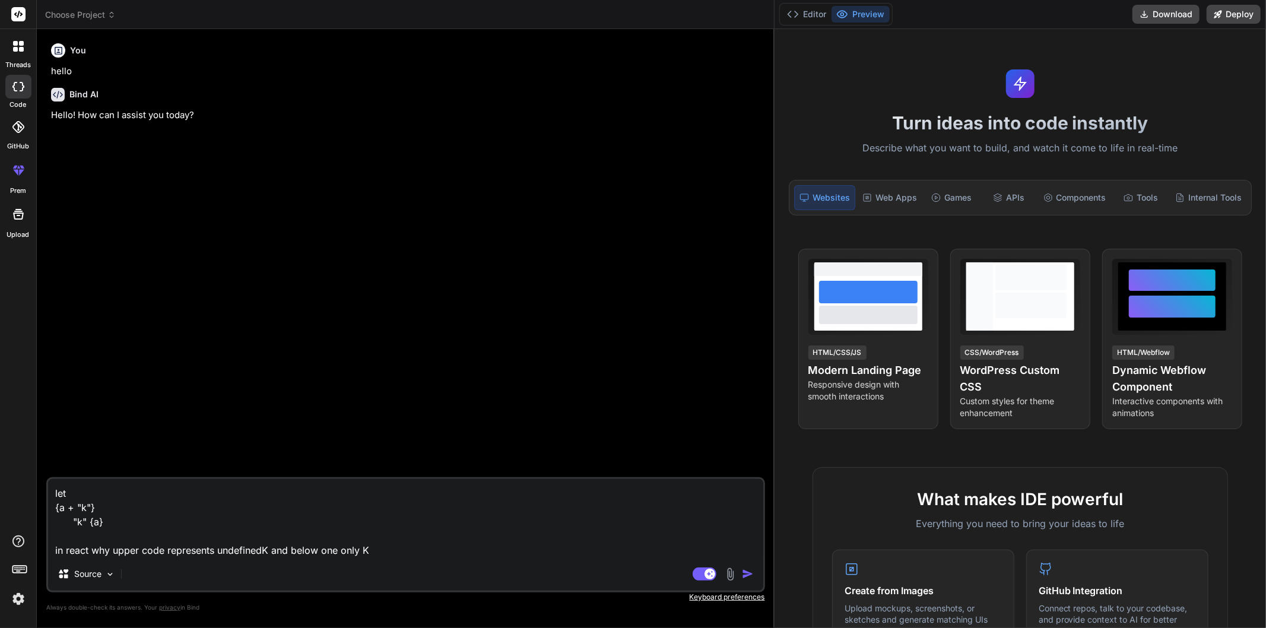
type textarea "x"
type textarea "let a; {a + "k"} "k" {a} in react why upper code represents undefinedK and belo…"
type textarea "x"
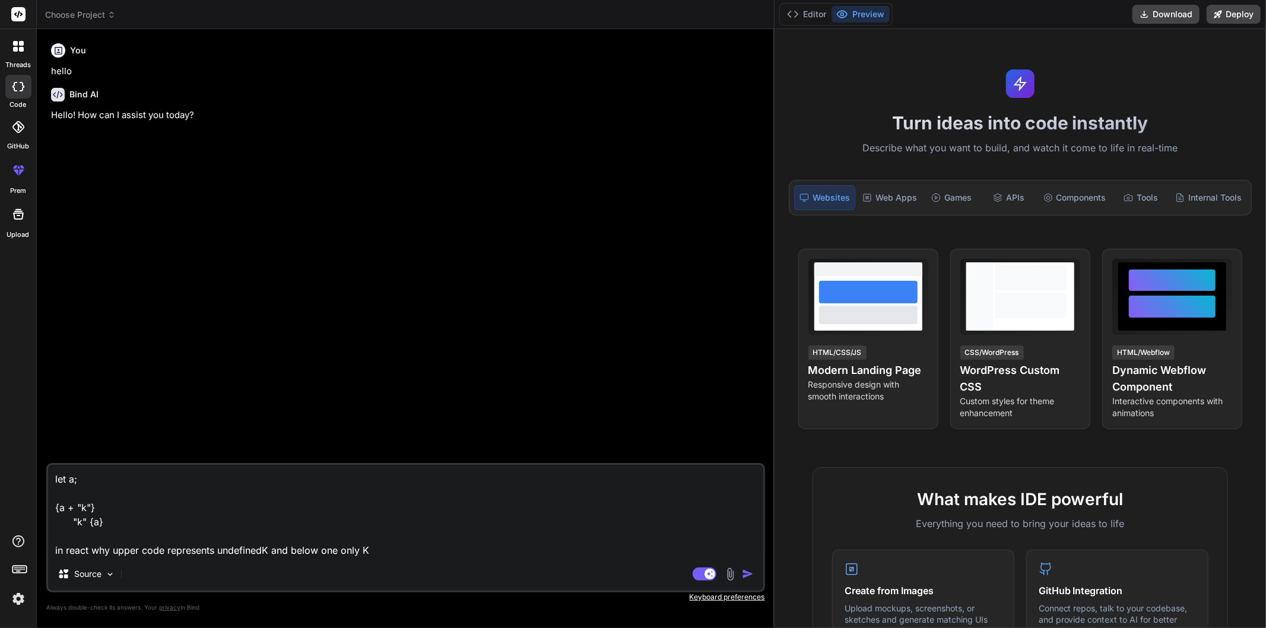
type textarea "let a; r {a + "k"} "k" {a} in react why upper code represents undefinedK and be…"
type textarea "x"
type textarea "let a; re {a + "k"} "k" {a} in react why upper code represents undefinedK and b…"
type textarea "x"
type textarea "let a; ret {a + "k"} "k" {a} in react why upper code represents undefinedK and …"
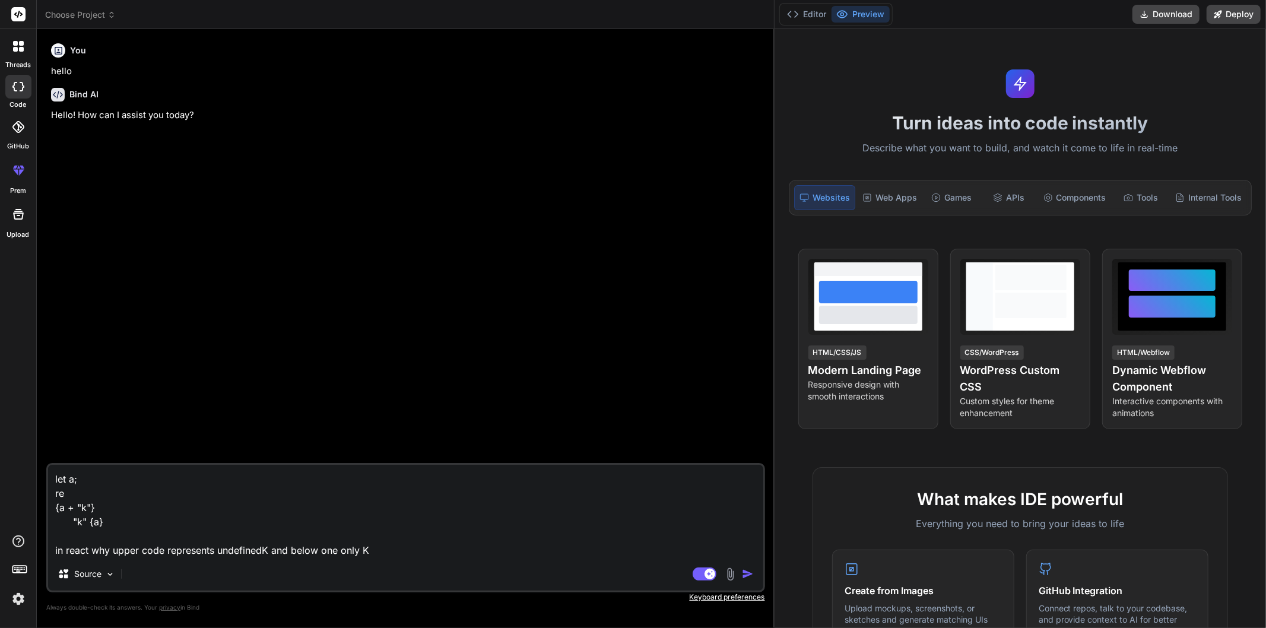
type textarea "x"
type textarea "let a; retu {a + "k"} "k" {a} in react why upper code represents undefinedK and…"
type textarea "x"
type textarea "let a; retur {a + "k"} "k" {a} in react why upper code represents undefinedK an…"
type textarea "x"
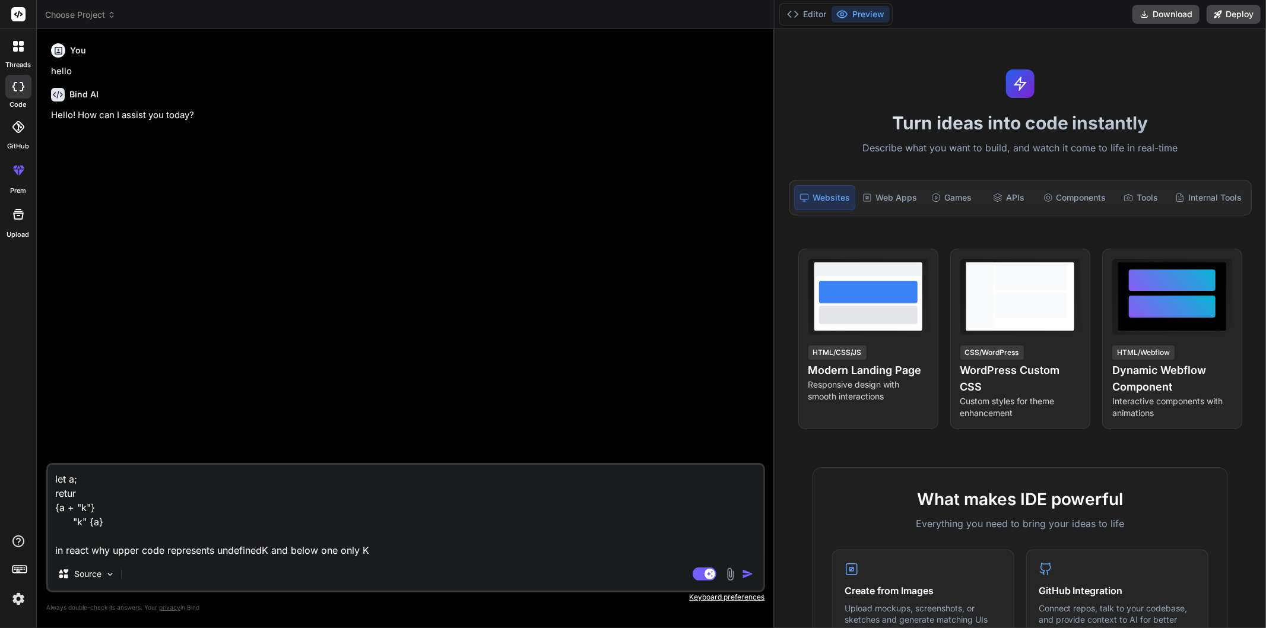
type textarea "let a; return {a + "k"} "k" {a} in react why upper code represents undefinedK a…"
type textarea "x"
type textarea "let a; return {a + "k"} "k" {a} in react why upper code represents undefinedK a…"
type textarea "x"
type textarea "let a; return ( {a + "k"} "k" {a} in react why upper code represents undefinedK…"
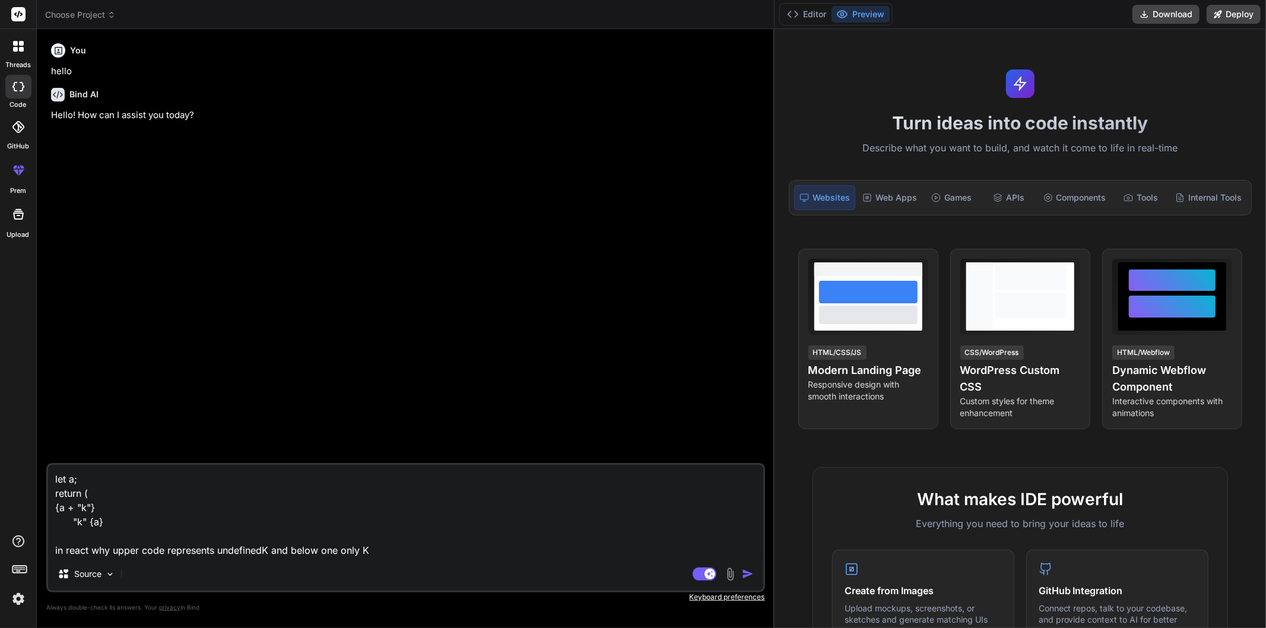
type textarea "x"
type textarea "let a; return (< {a + "k"} "k" {a} in react why upper code represents undefined…"
type textarea "x"
type textarea "let a; return (<> {a + "k"} "k" {a} in react why upper code represents undefine…"
type textarea "x"
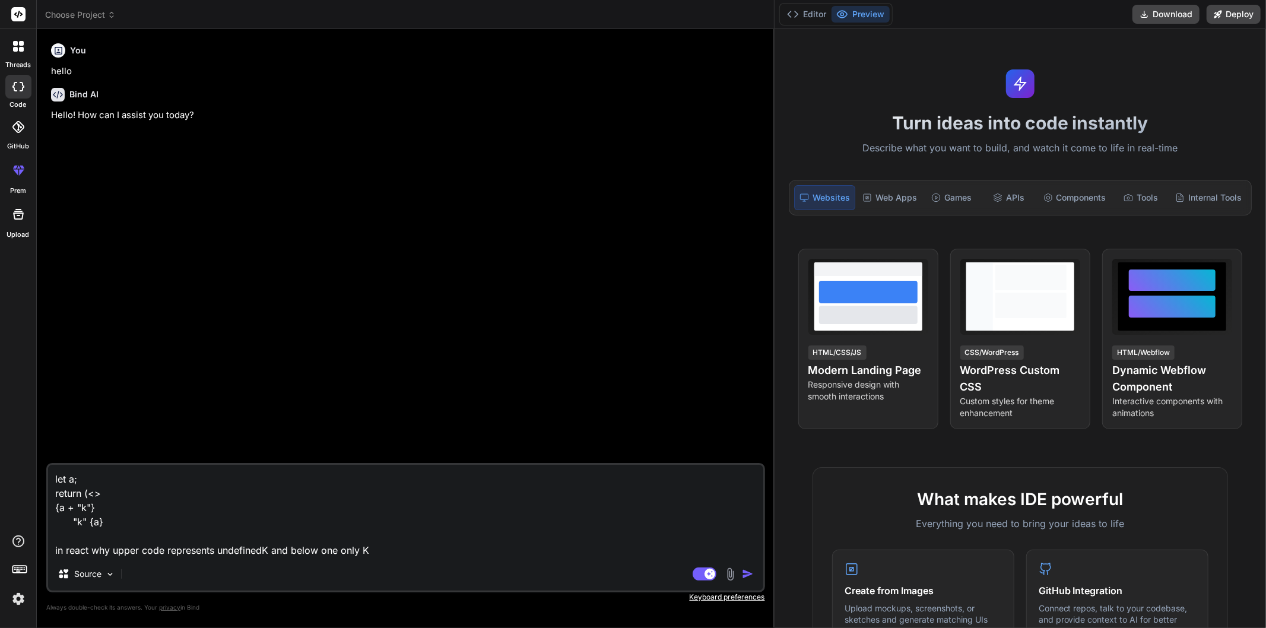
click at [137, 530] on textarea "let a; return (<> {a + "k"} "k" {a} in react why upper code represents undefine…" at bounding box center [405, 511] width 715 height 93
type textarea "let a; return (<> {a + "k"} "k" {a} < in react why upper code represents undefi…"
type textarea "x"
type textarea "let a; return (<> {a + "k"} "k" {a} </ in react why upper code represents undef…"
type textarea "x"
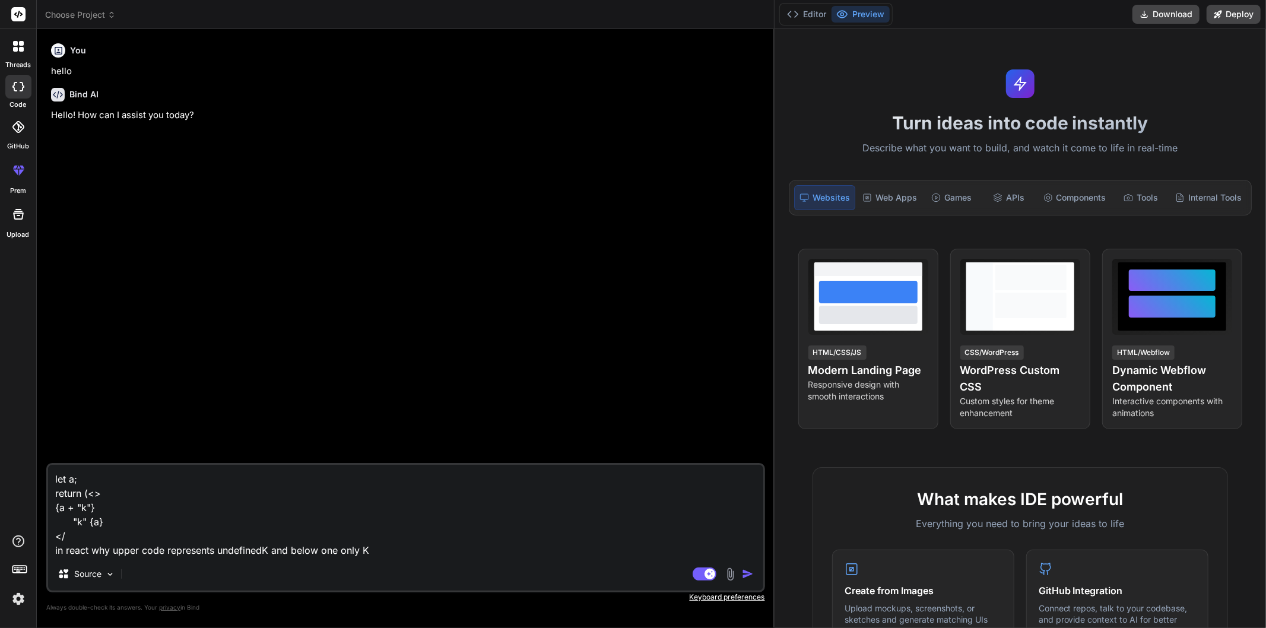
type textarea "let a; return (<> {a + "k"} "k" {a} </> in react why upper code represents unde…"
type textarea "x"
type textarea "let a; return (<> {a + "k"} "k" {a} </>) in react why upper code represents und…"
type textarea "x"
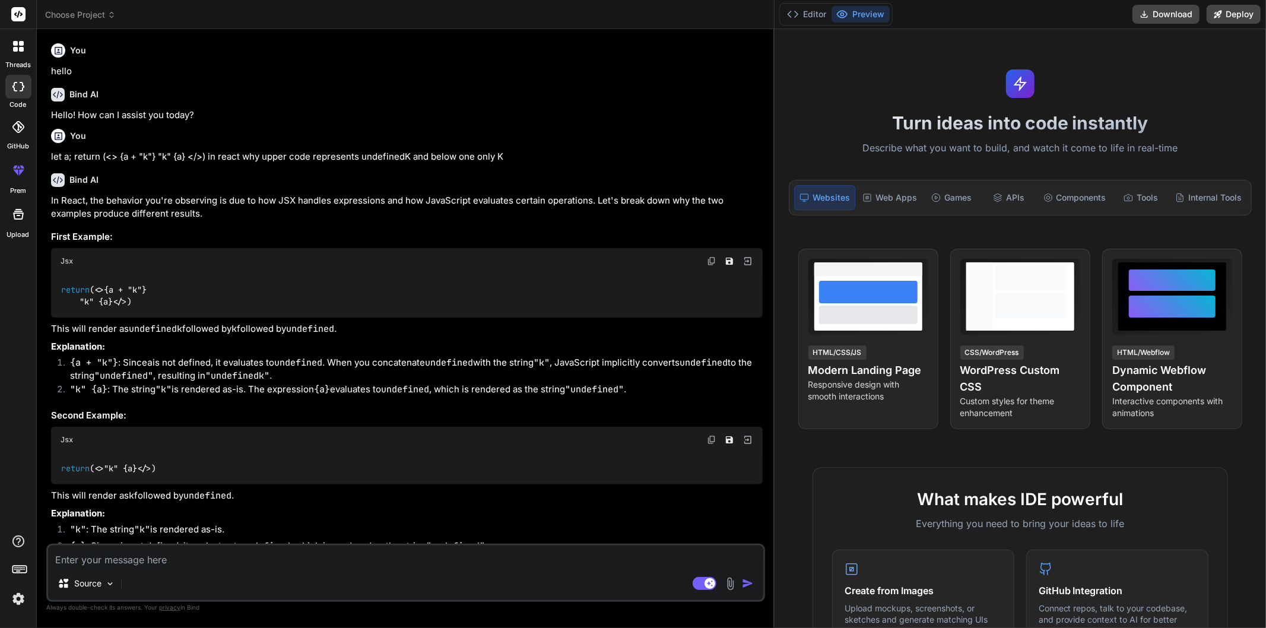
type textarea "x"
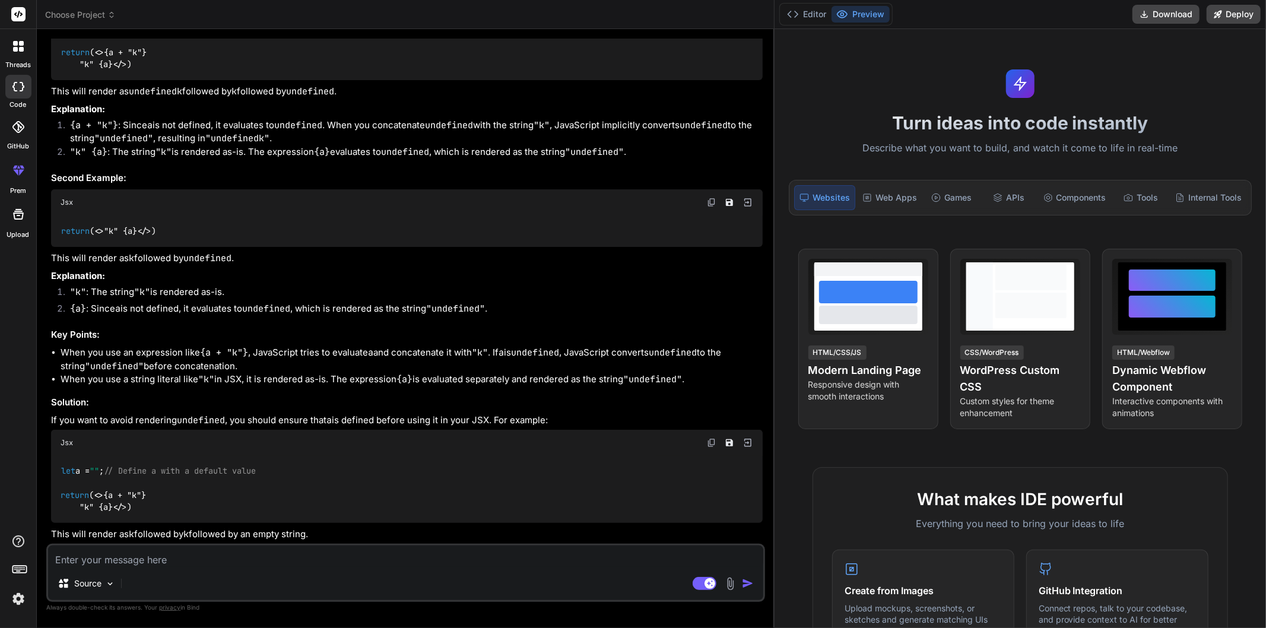
scroll to position [381, 0]
click at [226, 560] on textarea at bounding box center [405, 556] width 715 height 21
click at [261, 568] on div "Source Agent Mode. When this toggle is activated, AI automatically makes decisi…" at bounding box center [405, 573] width 719 height 58
click at [270, 561] on textarea at bounding box center [405, 556] width 715 height 21
type textarea "a"
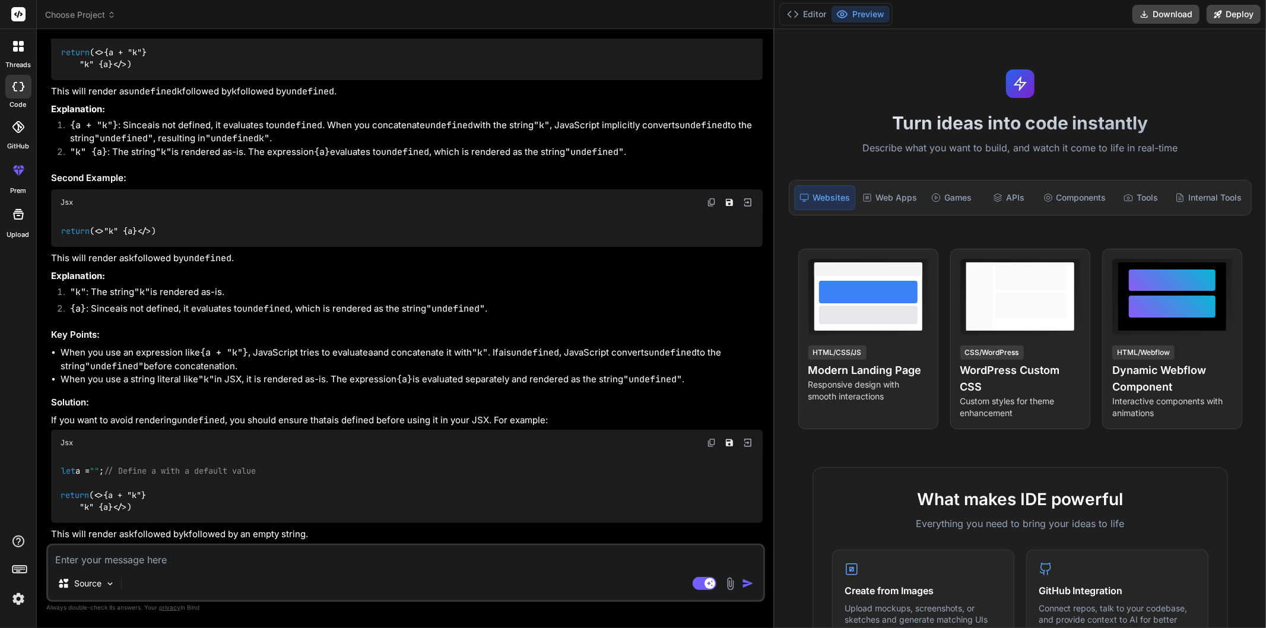
type textarea "x"
type textarea "ar"
type textarea "x"
type textarea "are"
type textarea "x"
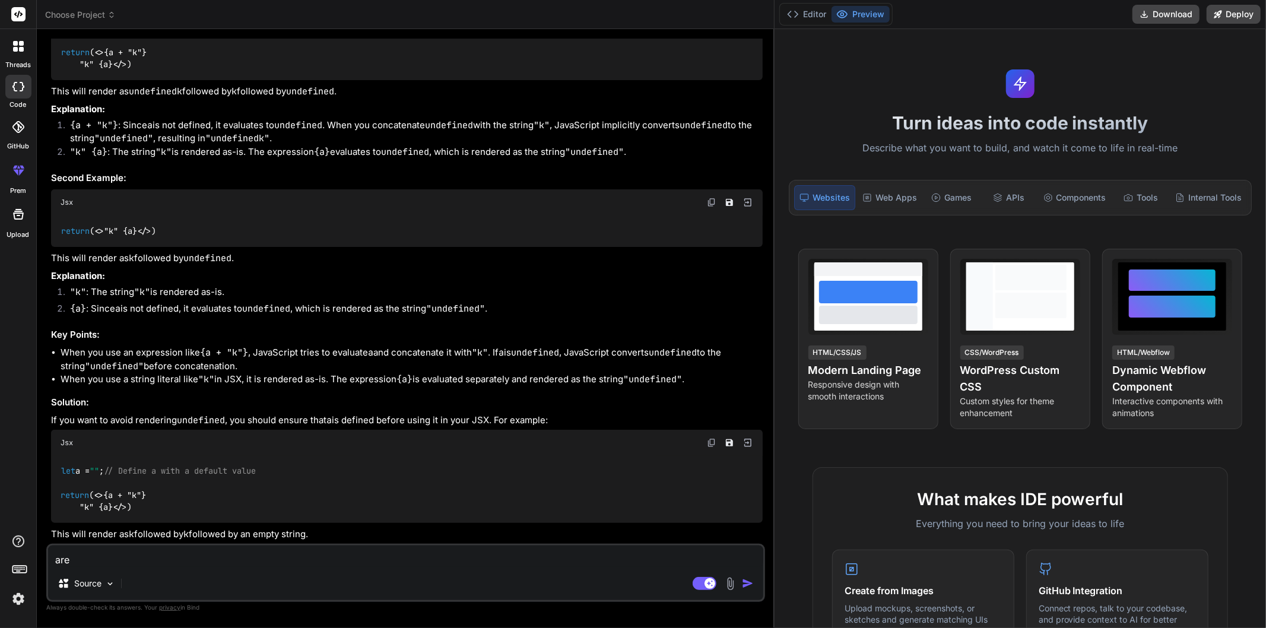
type textarea "are"
type textarea "x"
type textarea "are b"
type textarea "x"
type textarea "are bh"
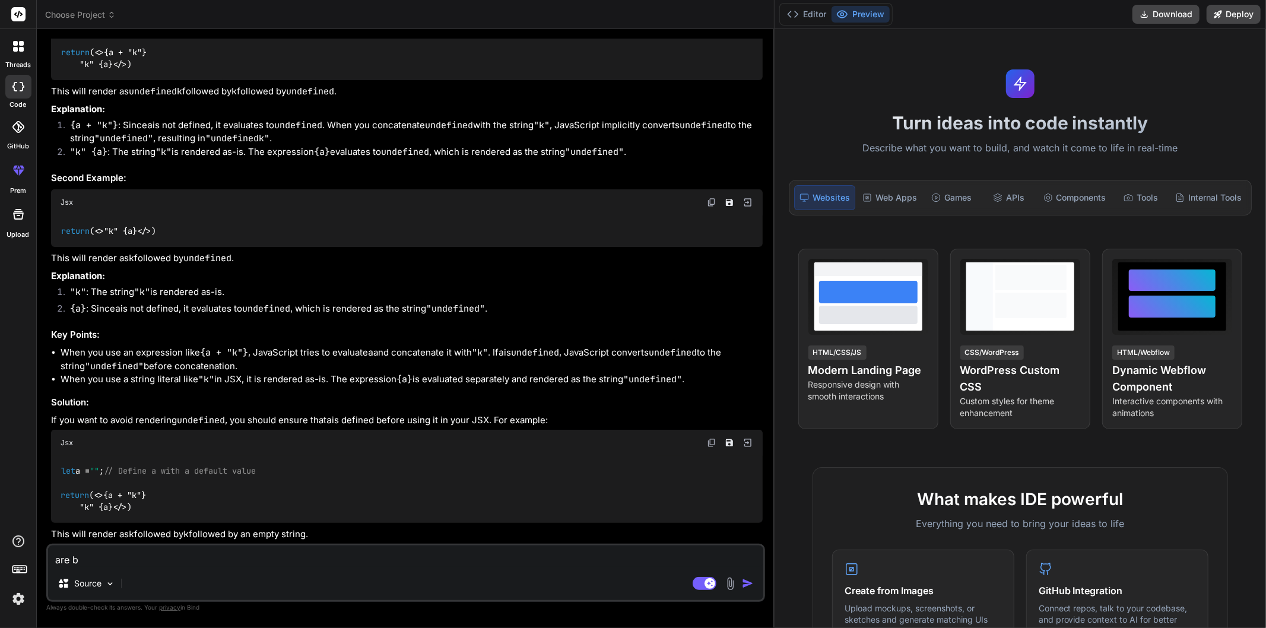
type textarea "x"
type textarea "are bha"
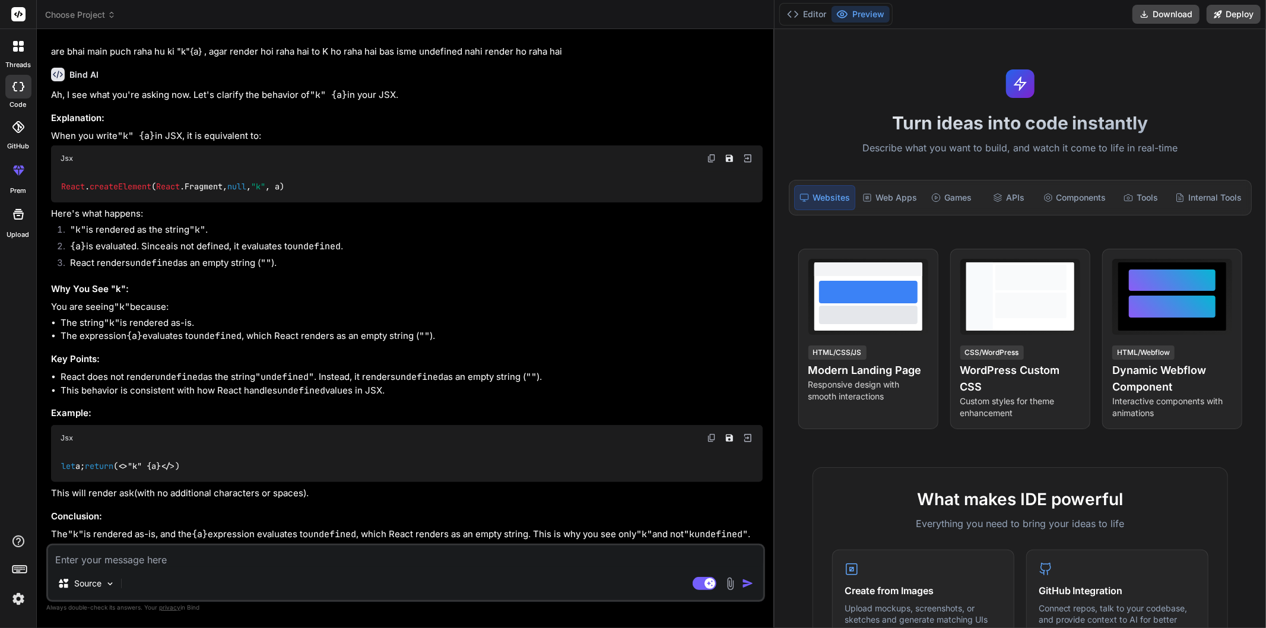
scroll to position [990, 0]
click at [227, 559] on textarea at bounding box center [405, 556] width 715 height 21
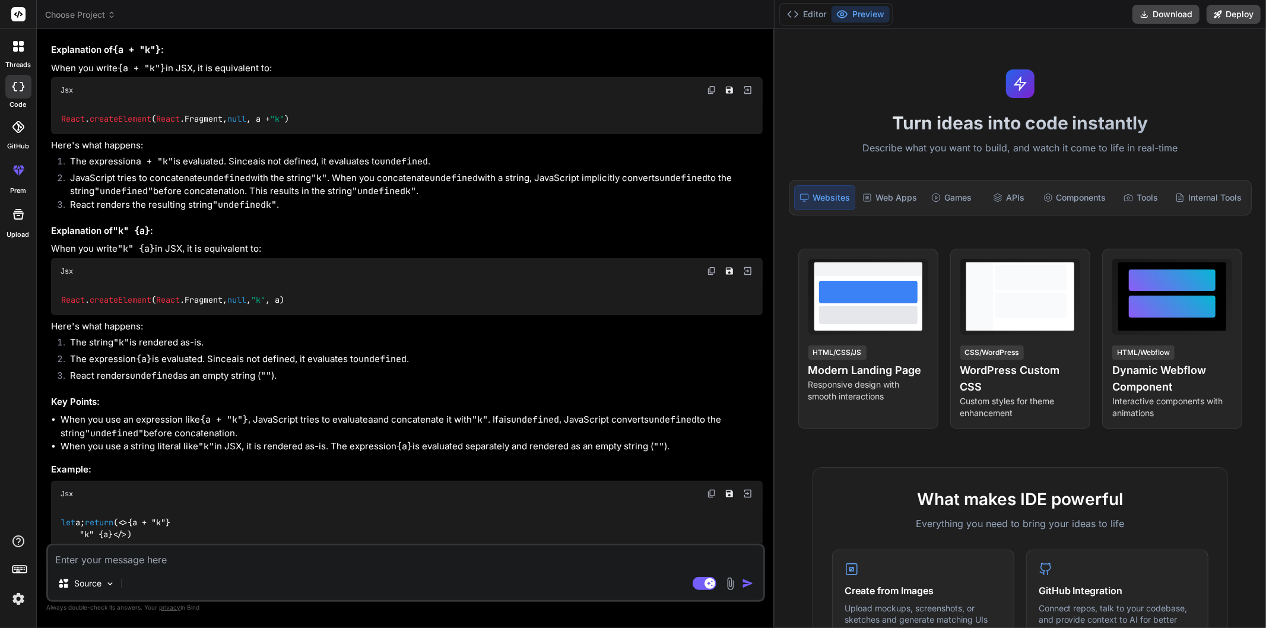
scroll to position [1378, 0]
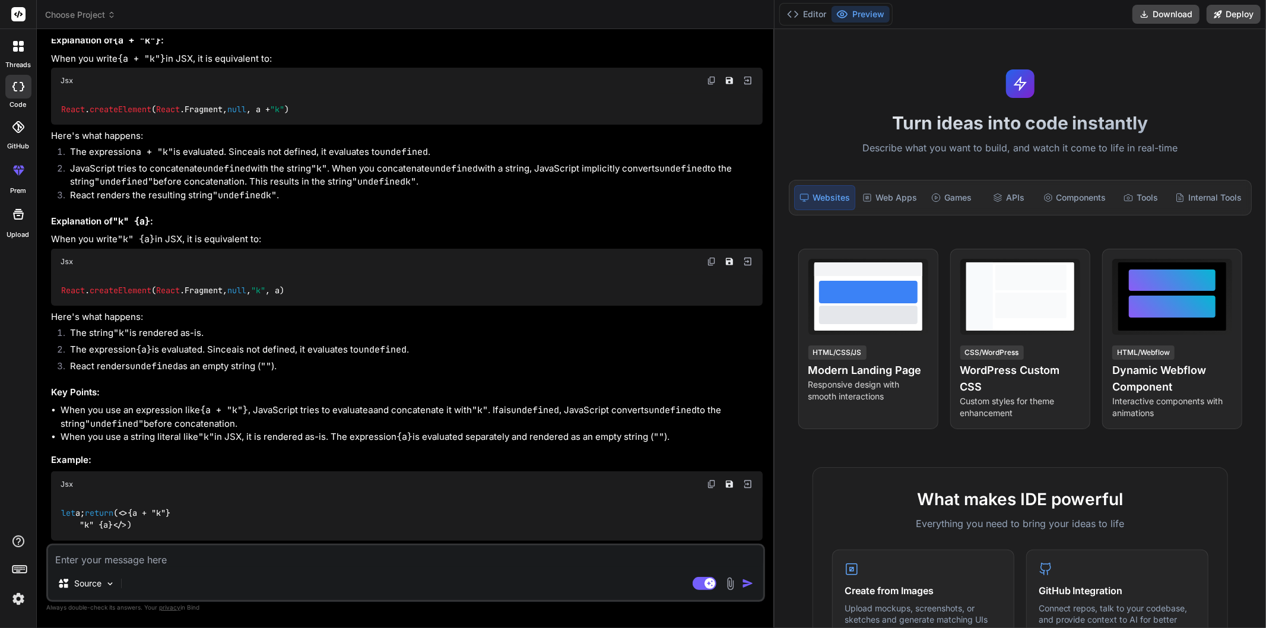
click at [180, 559] on textarea at bounding box center [405, 556] width 715 height 21
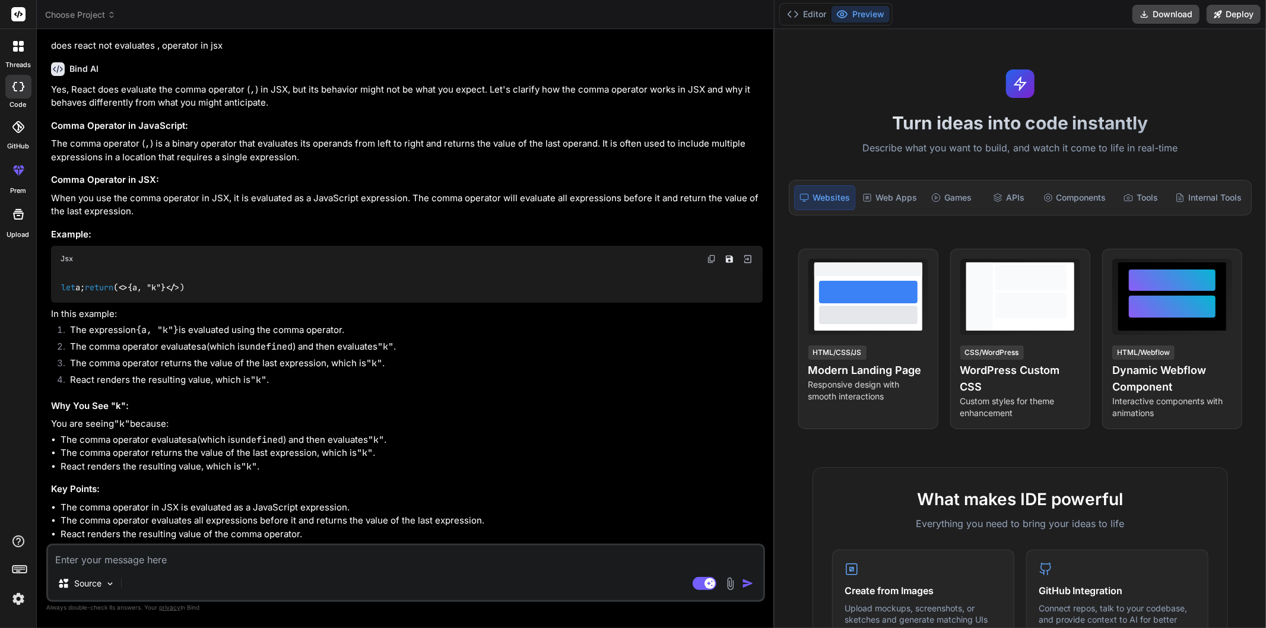
scroll to position [2032, 0]
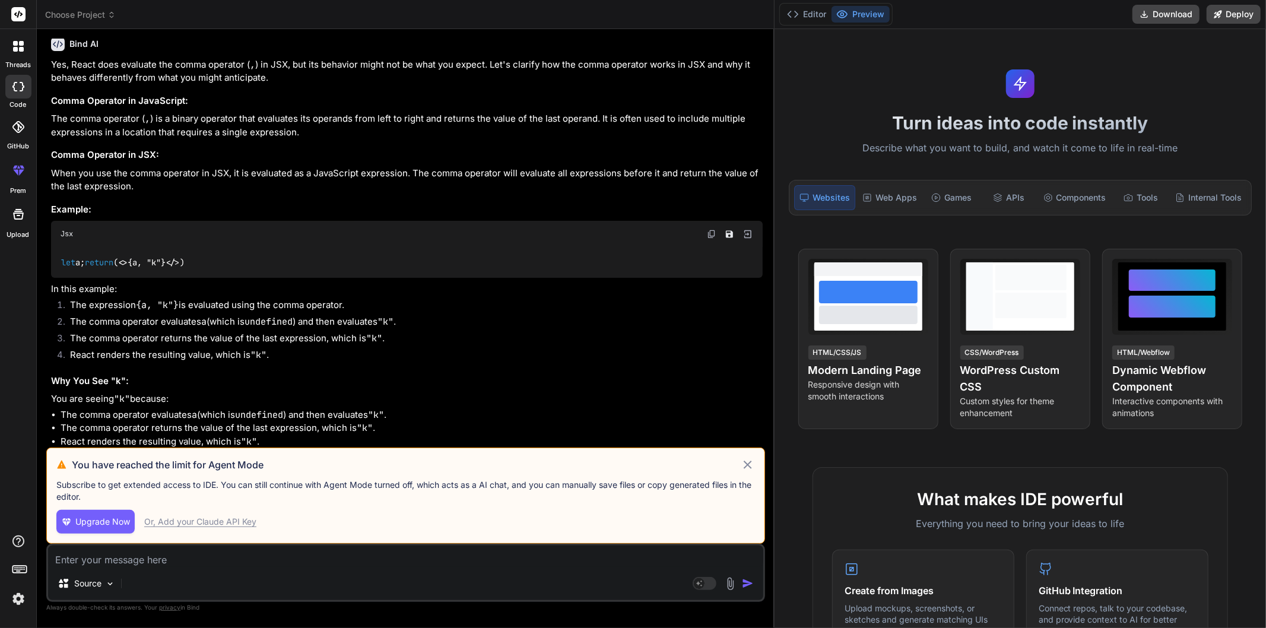
click at [749, 465] on icon at bounding box center [748, 465] width 8 height 8
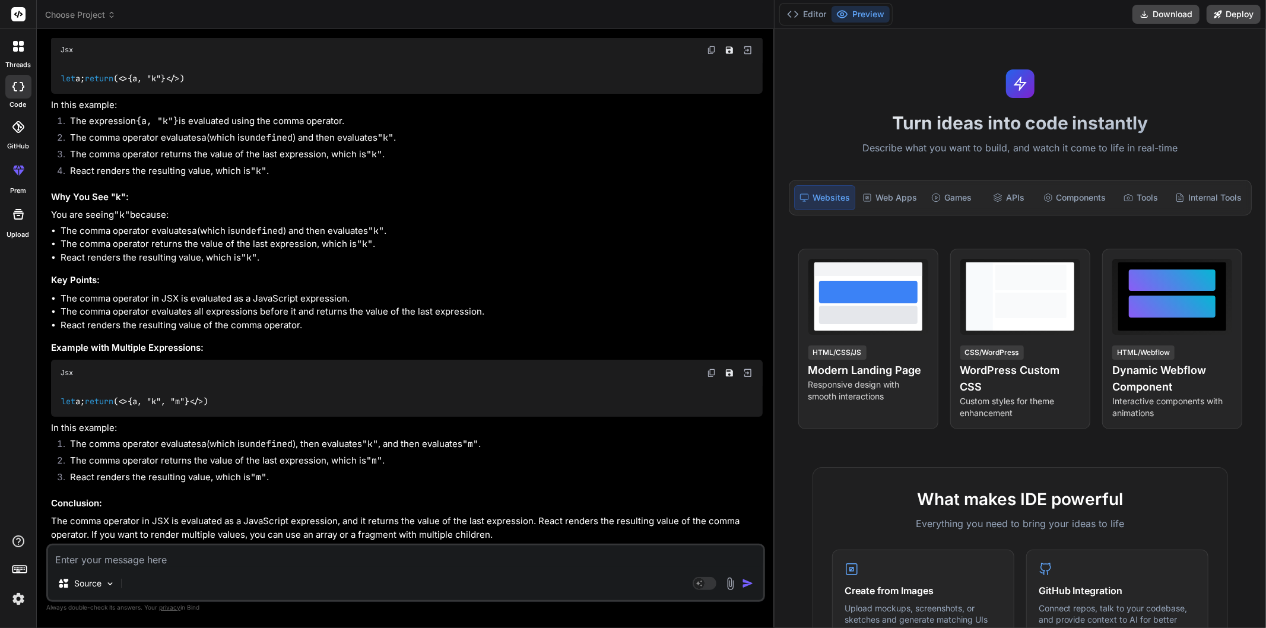
scroll to position [2662, 0]
click at [171, 553] on textarea at bounding box center [405, 556] width 715 height 21
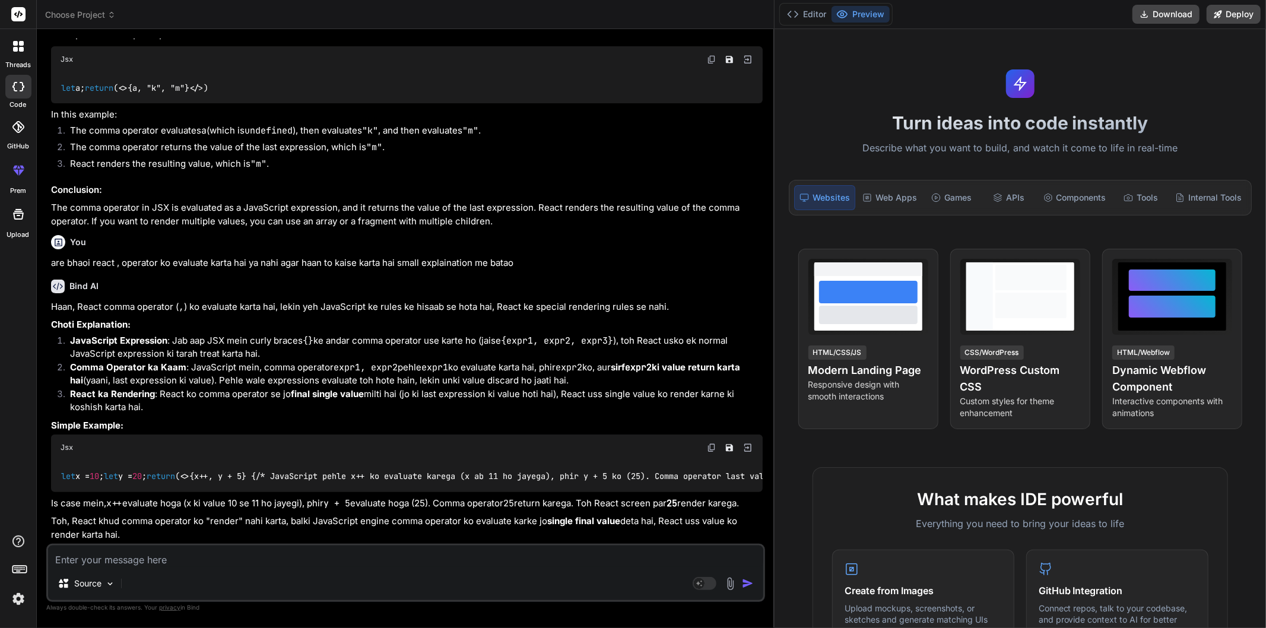
scroll to position [3070, 0]
click at [273, 559] on textarea at bounding box center [405, 556] width 715 height 21
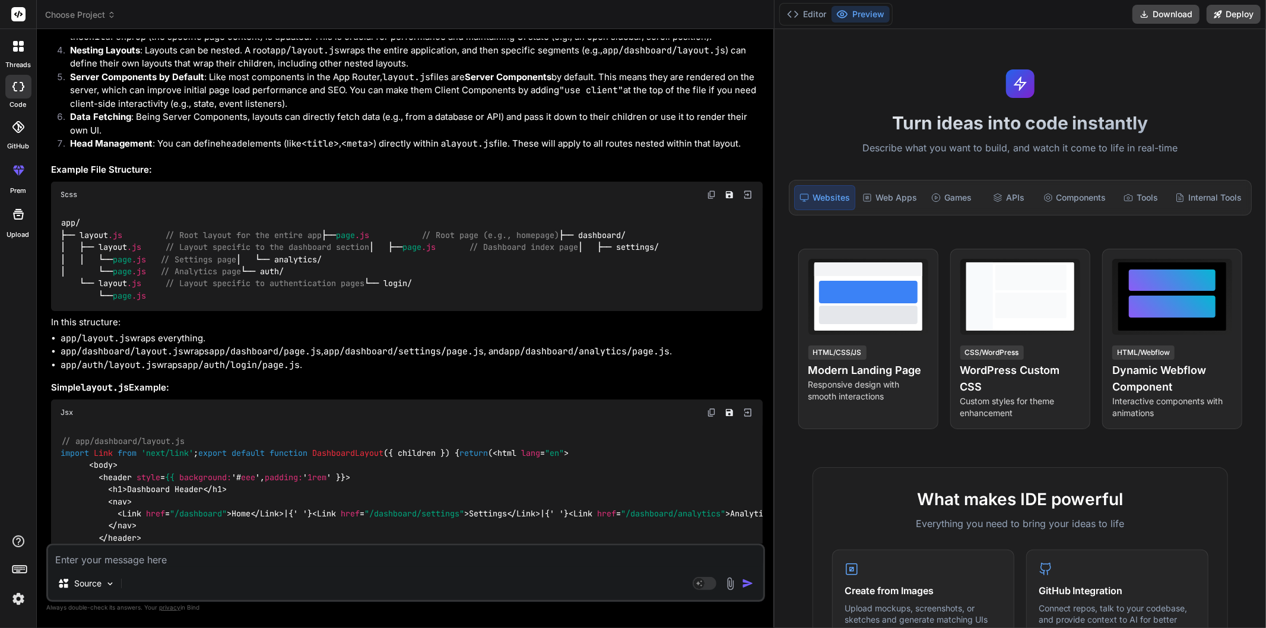
scroll to position [3391, 0]
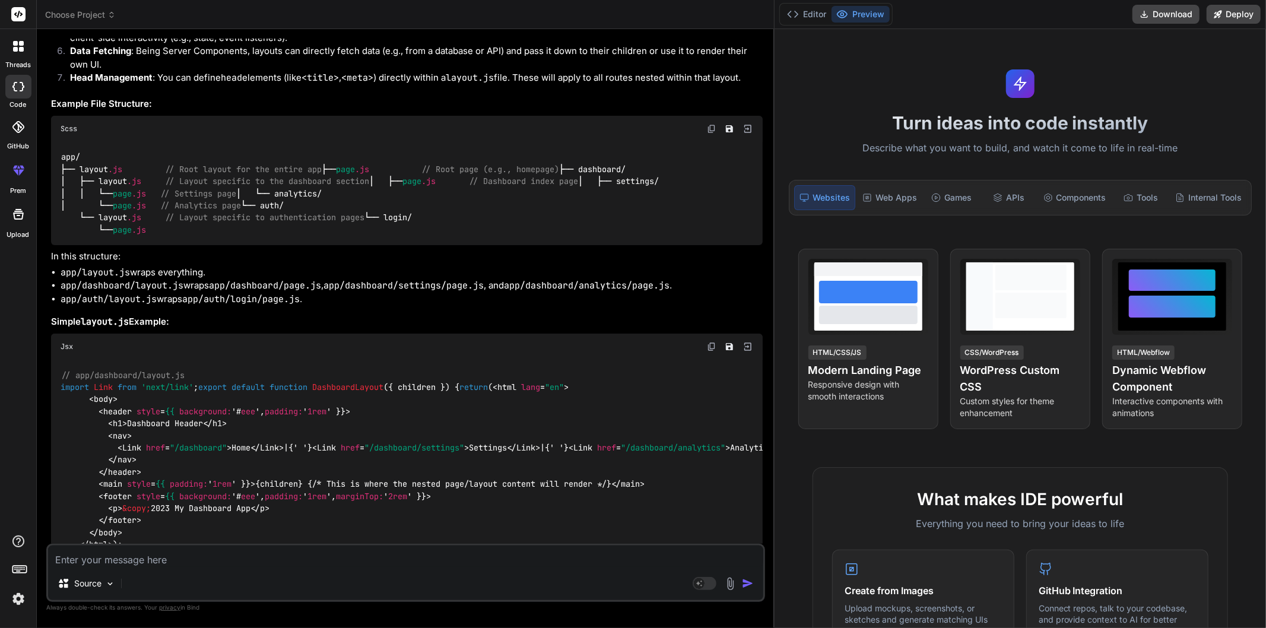
drag, startPoint x: 526, startPoint y: 298, endPoint x: 727, endPoint y: 303, distance: 201.3
click at [495, 340] on div "In a Next.js application using the App Router (introduced in Next.js 13), layou…" at bounding box center [407, 177] width 712 height 851
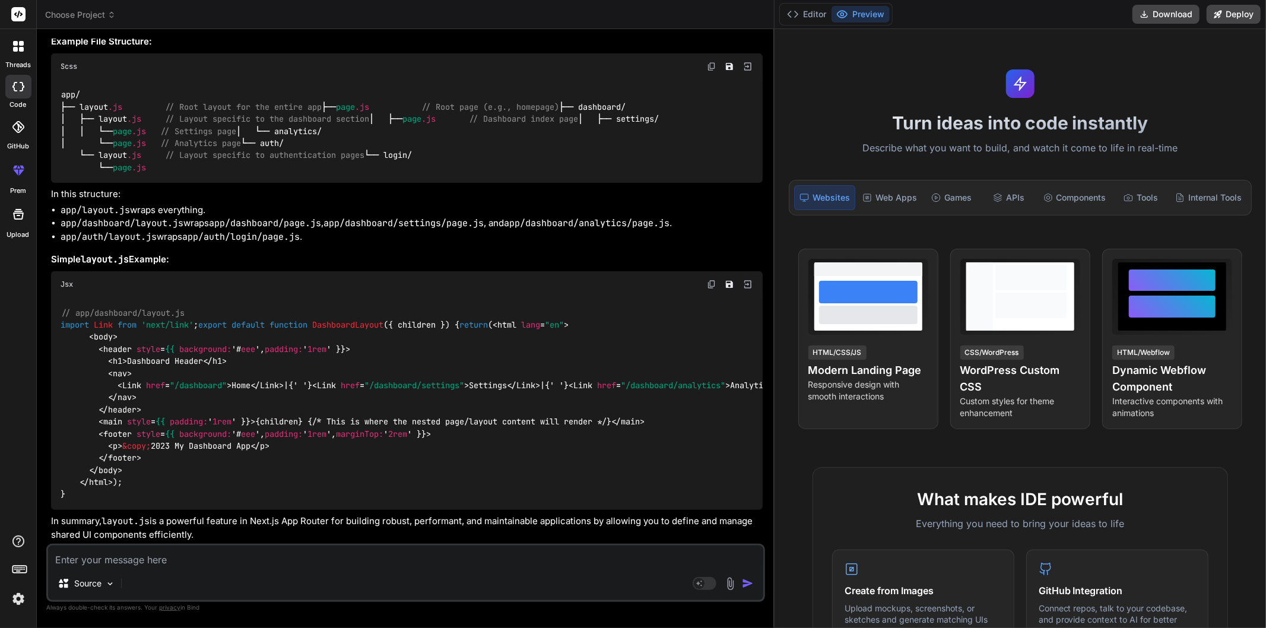
scroll to position [3937, 0]
